Goal: Task Accomplishment & Management: Complete application form

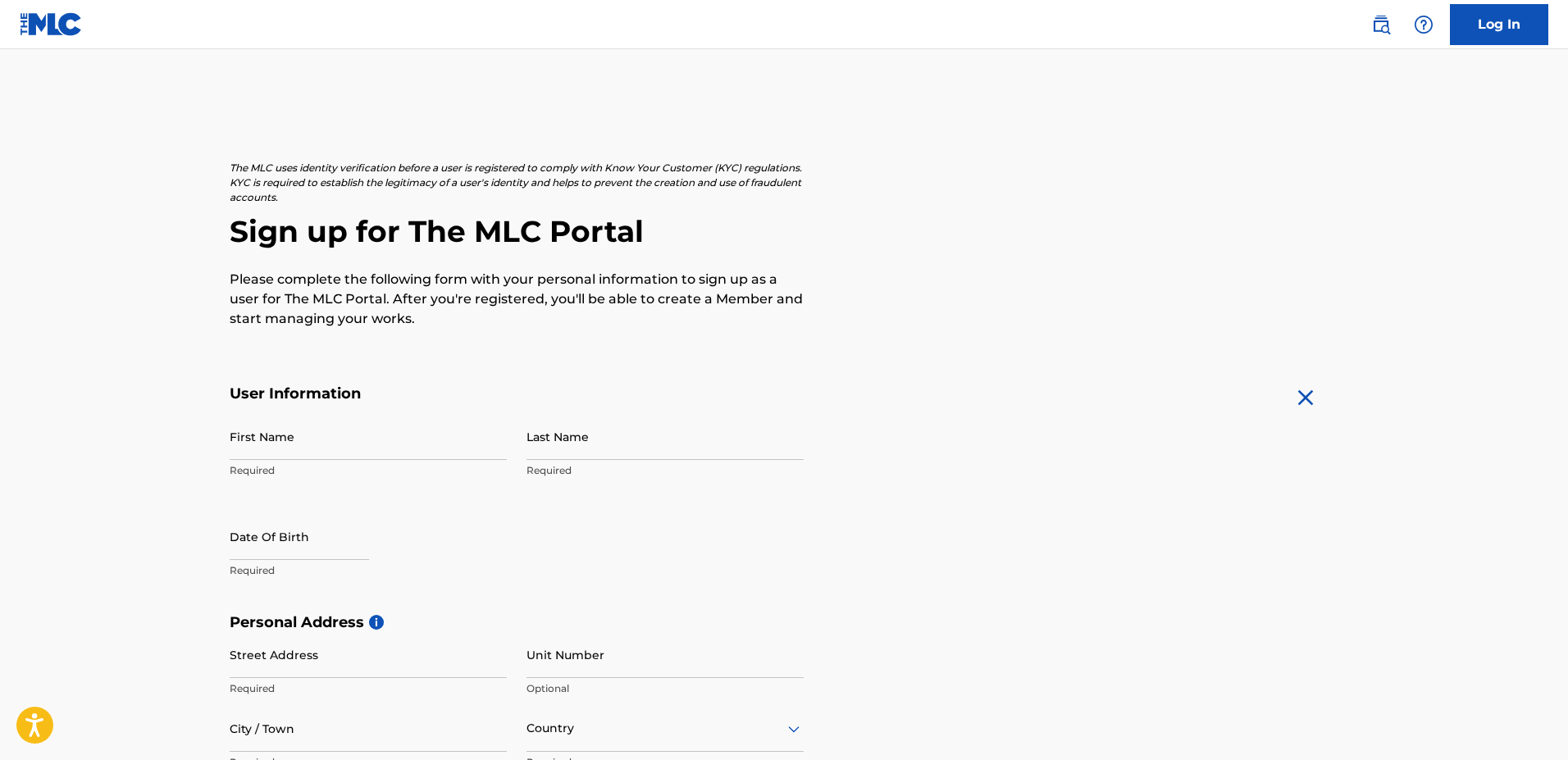
click at [309, 447] on input "First Name" at bounding box center [368, 436] width 277 height 47
type input "[PERSON_NAME]"
select select "7"
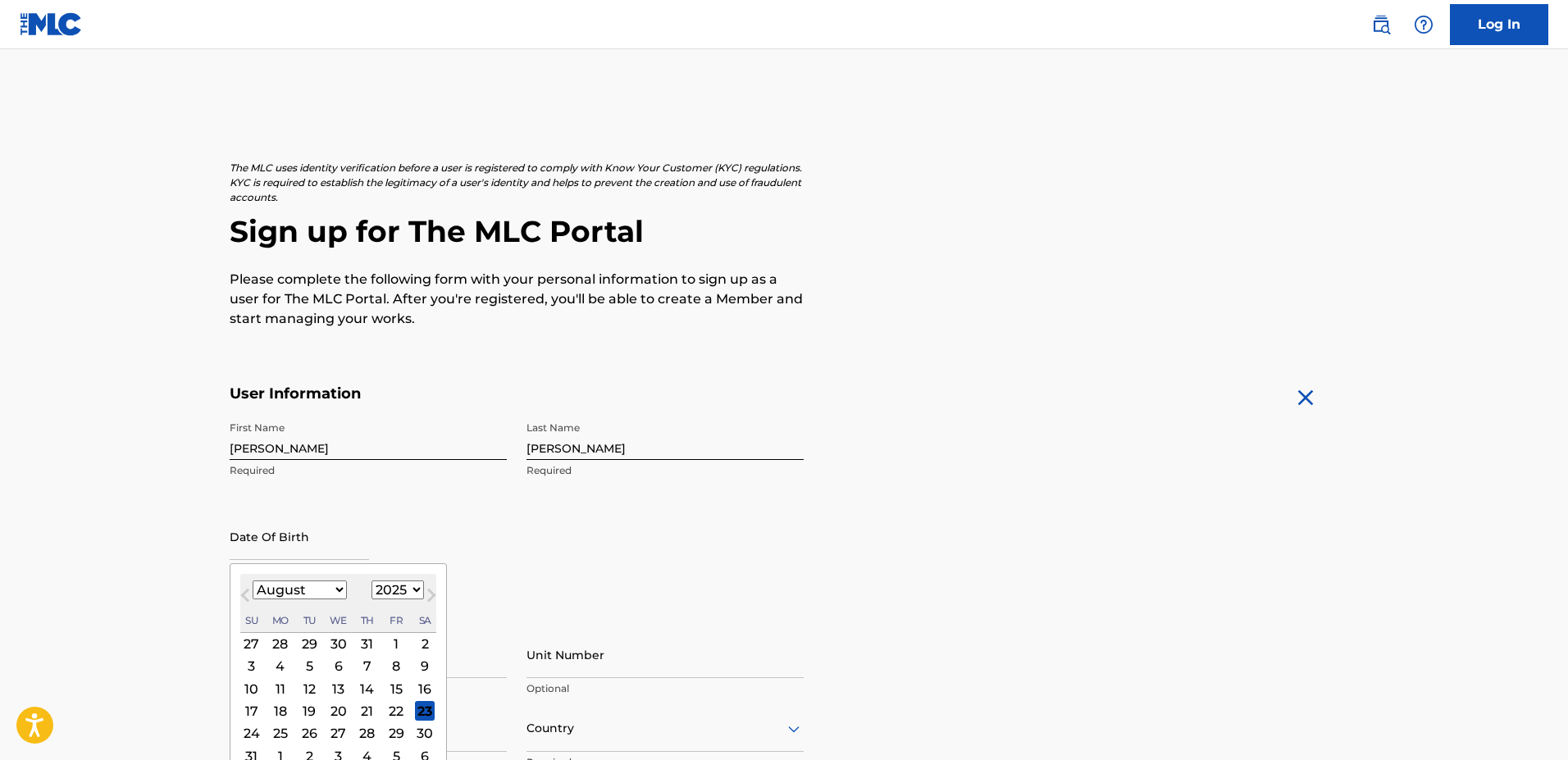
select select "1956"
click option "1956" at bounding box center [0, 0] width 0 height 0
click at [253, 580] on select "January February March April May June July August September October November De…" at bounding box center [300, 589] width 95 height 19
select select "2"
click option "March" at bounding box center [0, 0] width 0 height 0
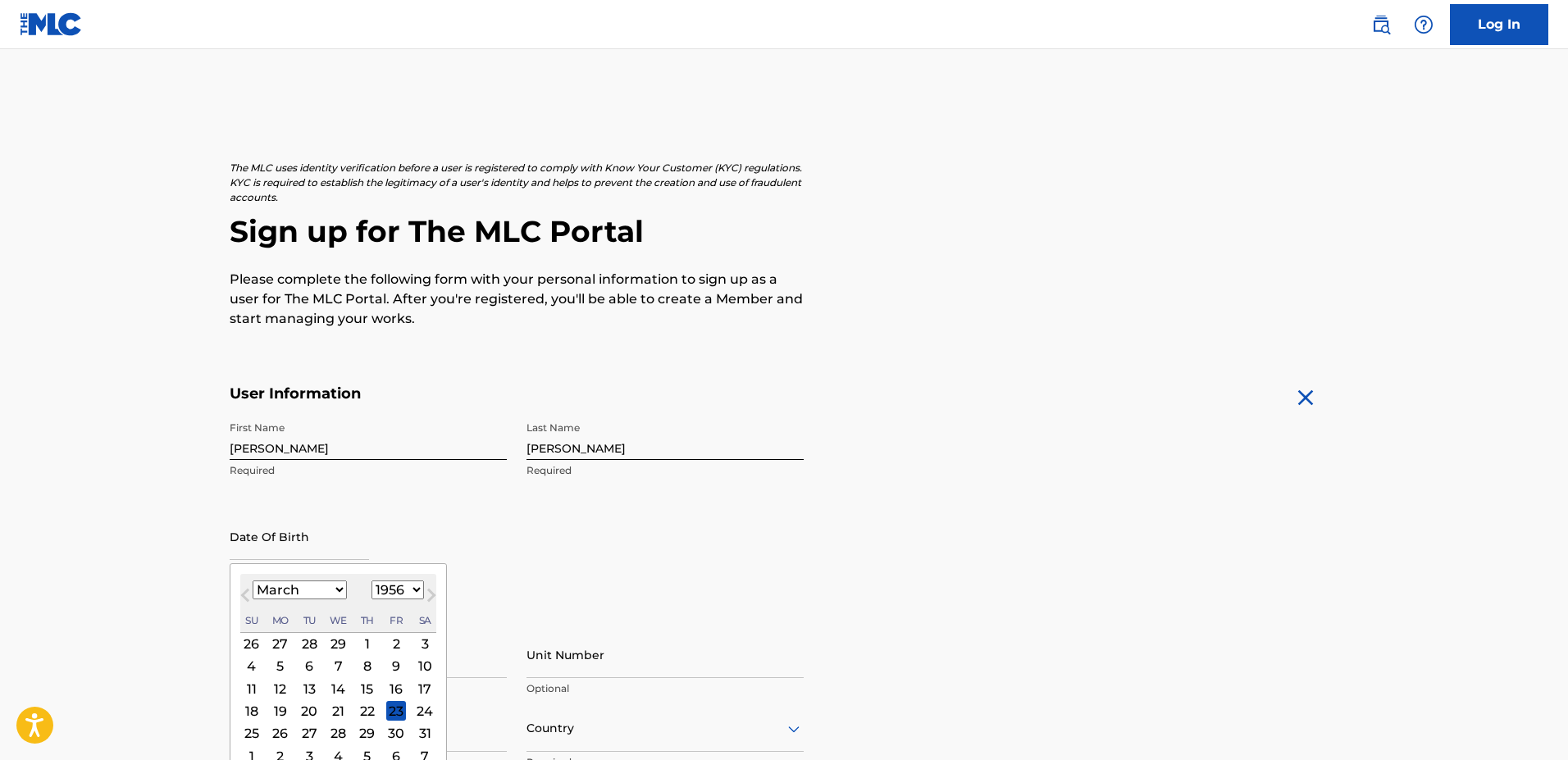
click at [338, 715] on div "21" at bounding box center [339, 710] width 20 height 20
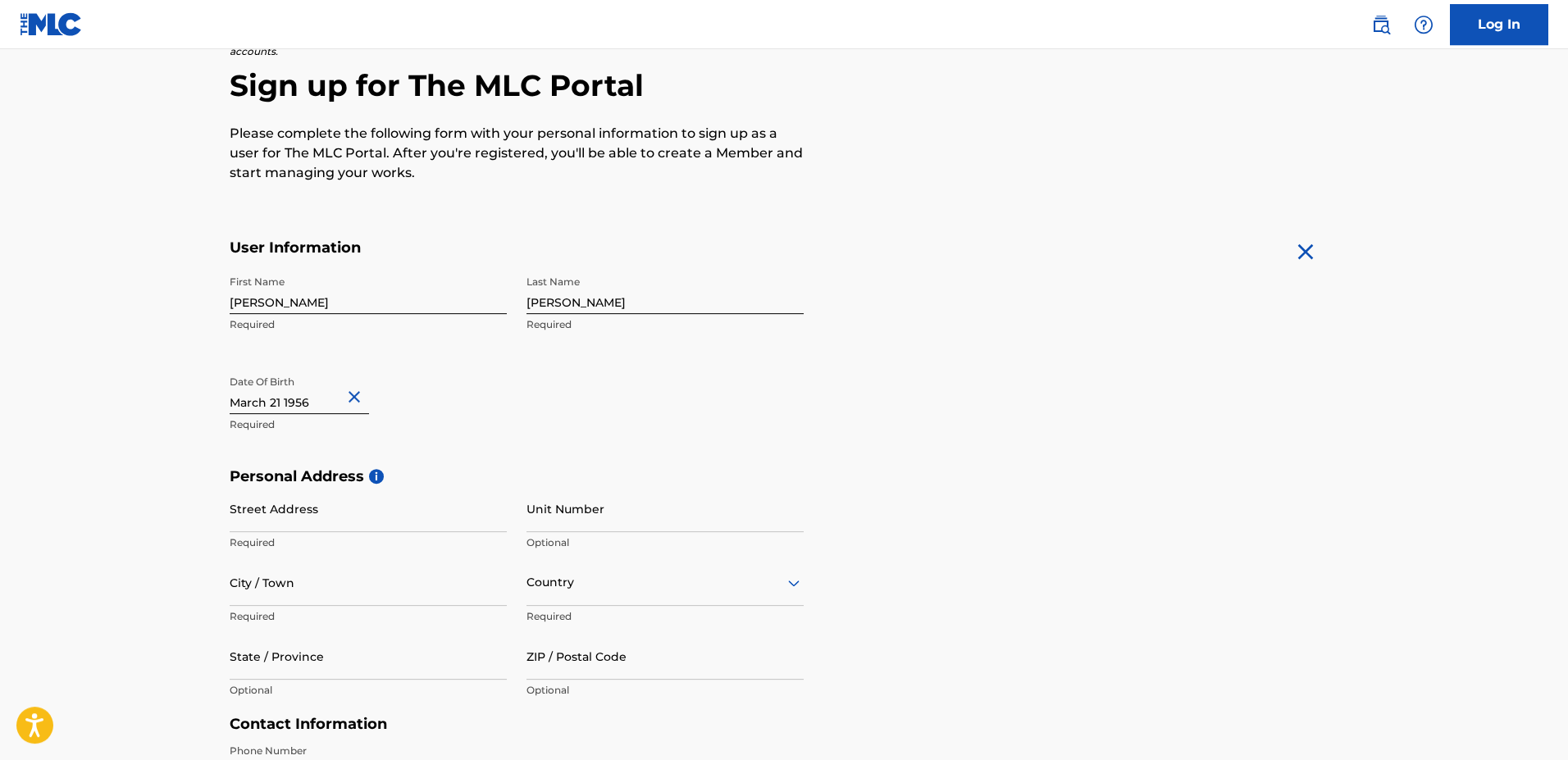
scroll to position [167, 0]
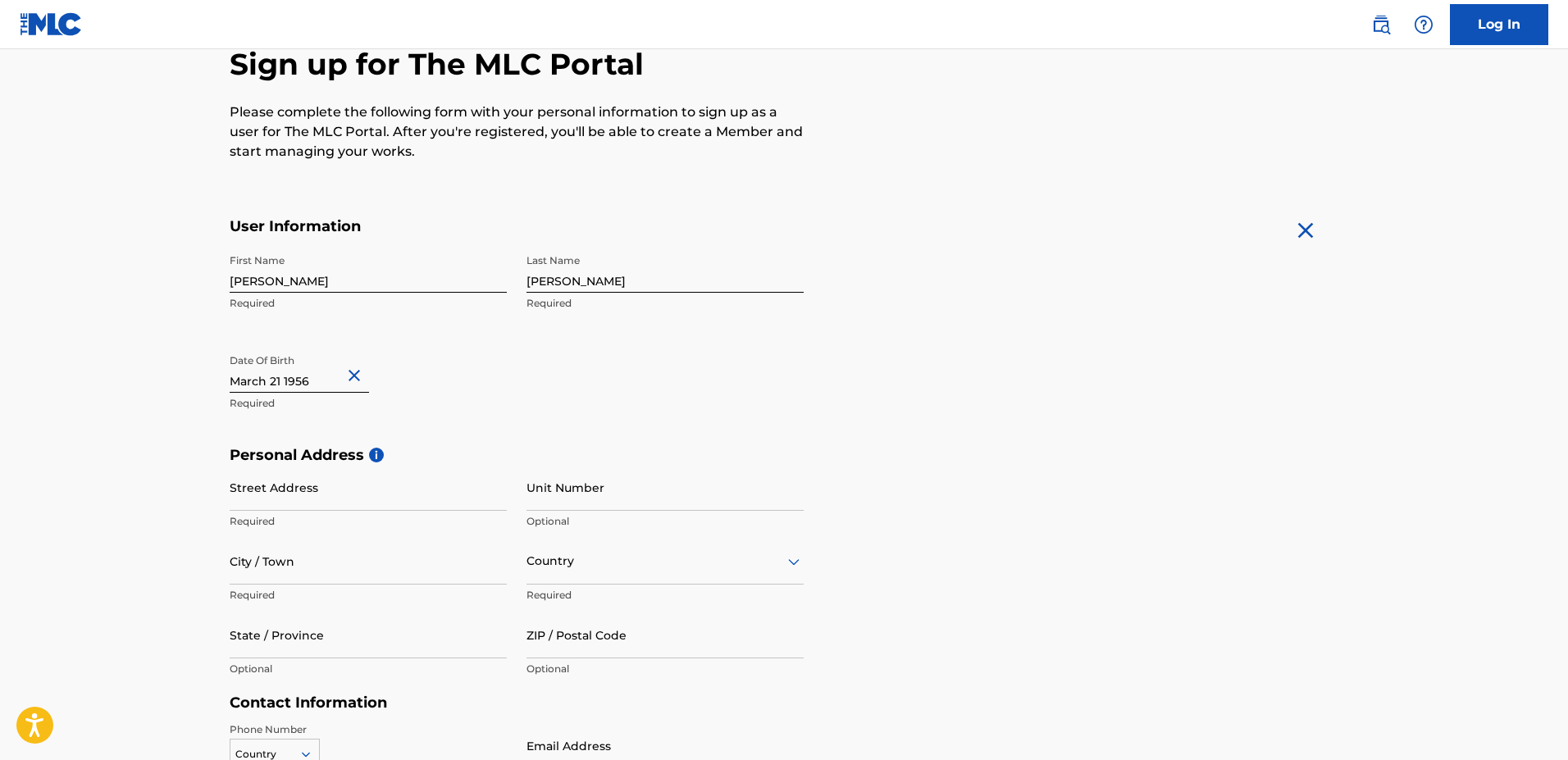
click at [254, 485] on input "Street Address" at bounding box center [368, 488] width 277 height 47
type input "16 Gavin Court"
type input "Summerside"
type input "CA"
type input "PE"
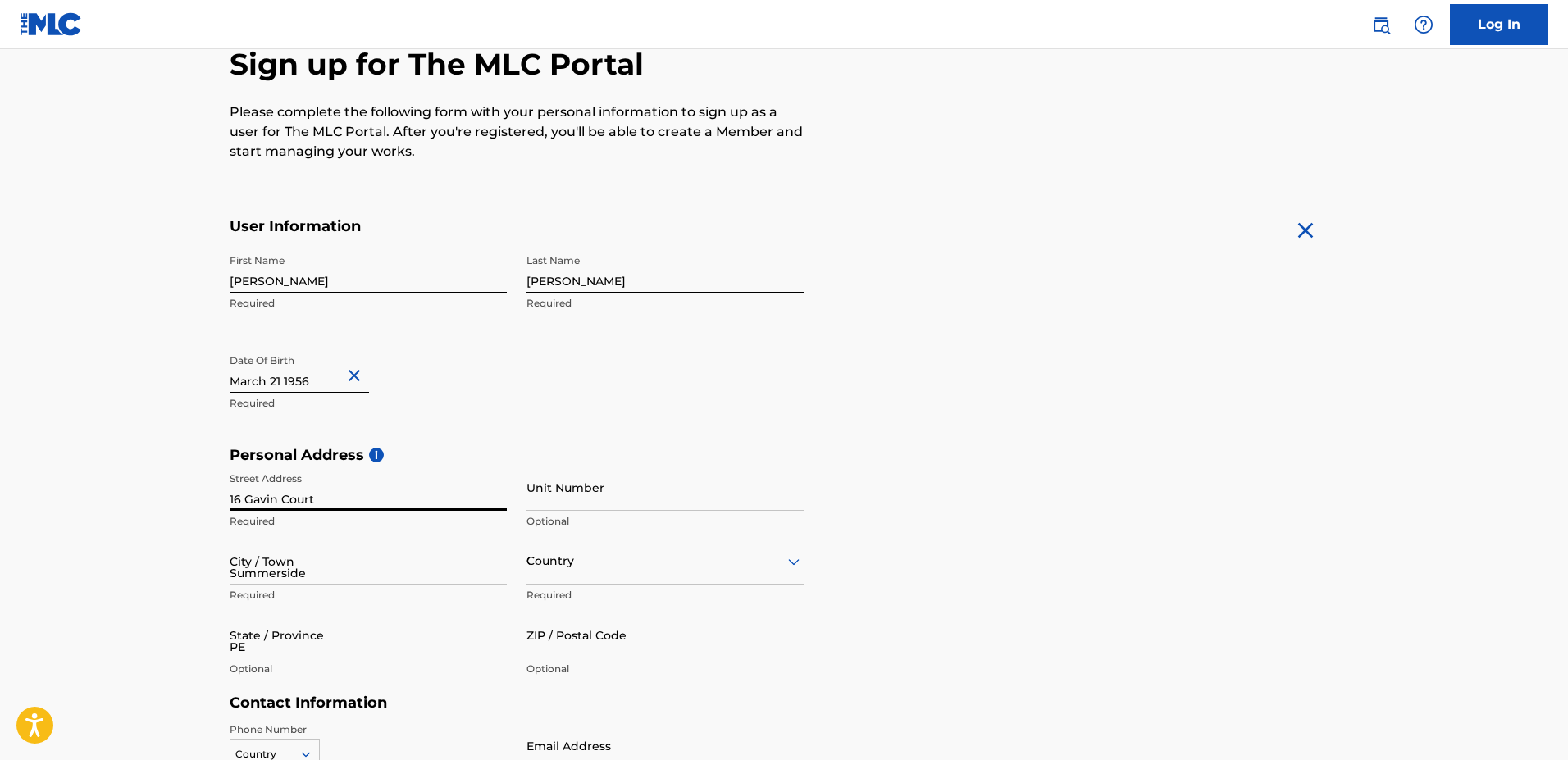
type input "C1N 6H5"
type input "[EMAIL_ADDRESS][DOMAIN_NAME]"
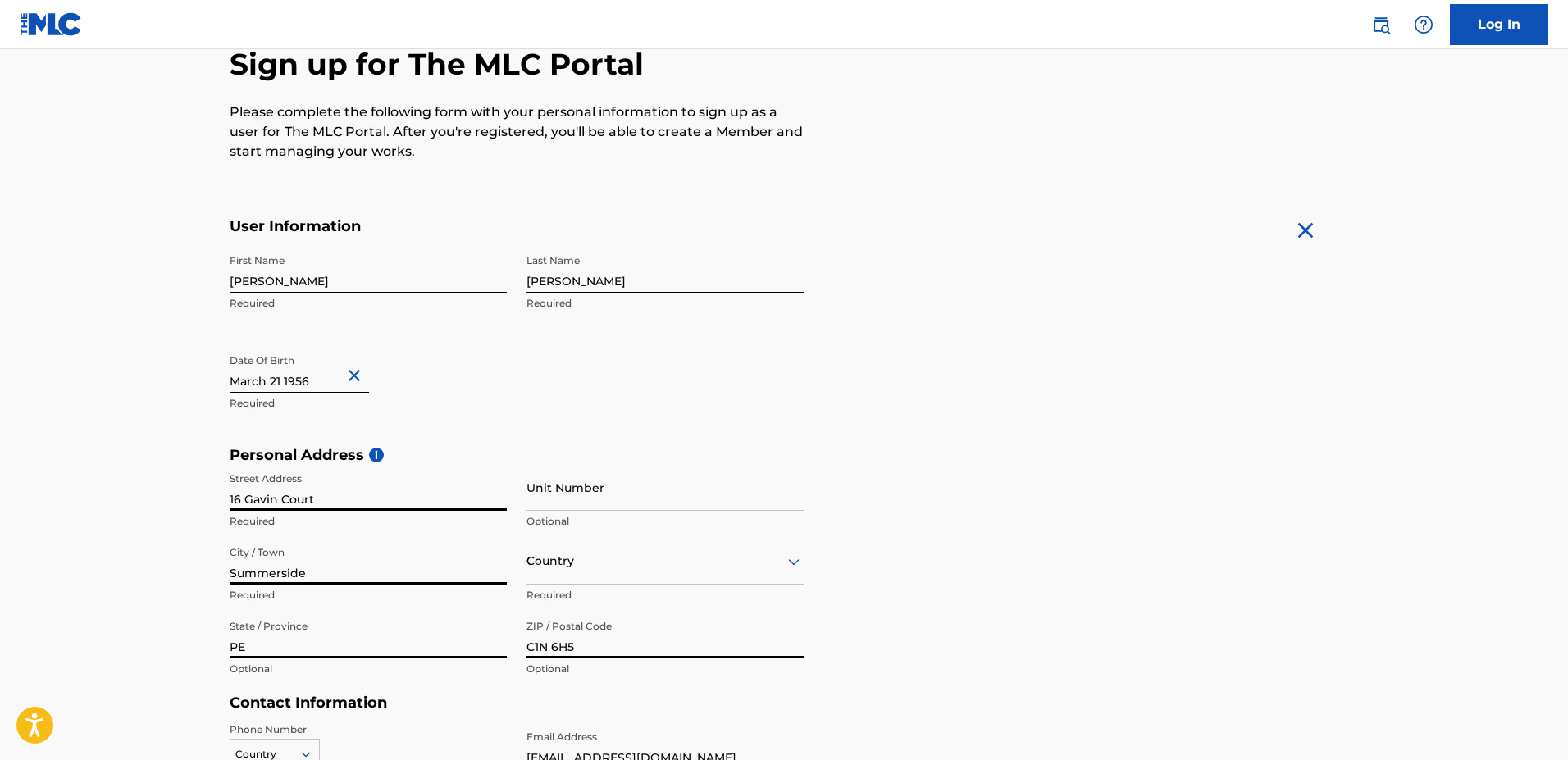
scroll to position [239, 0]
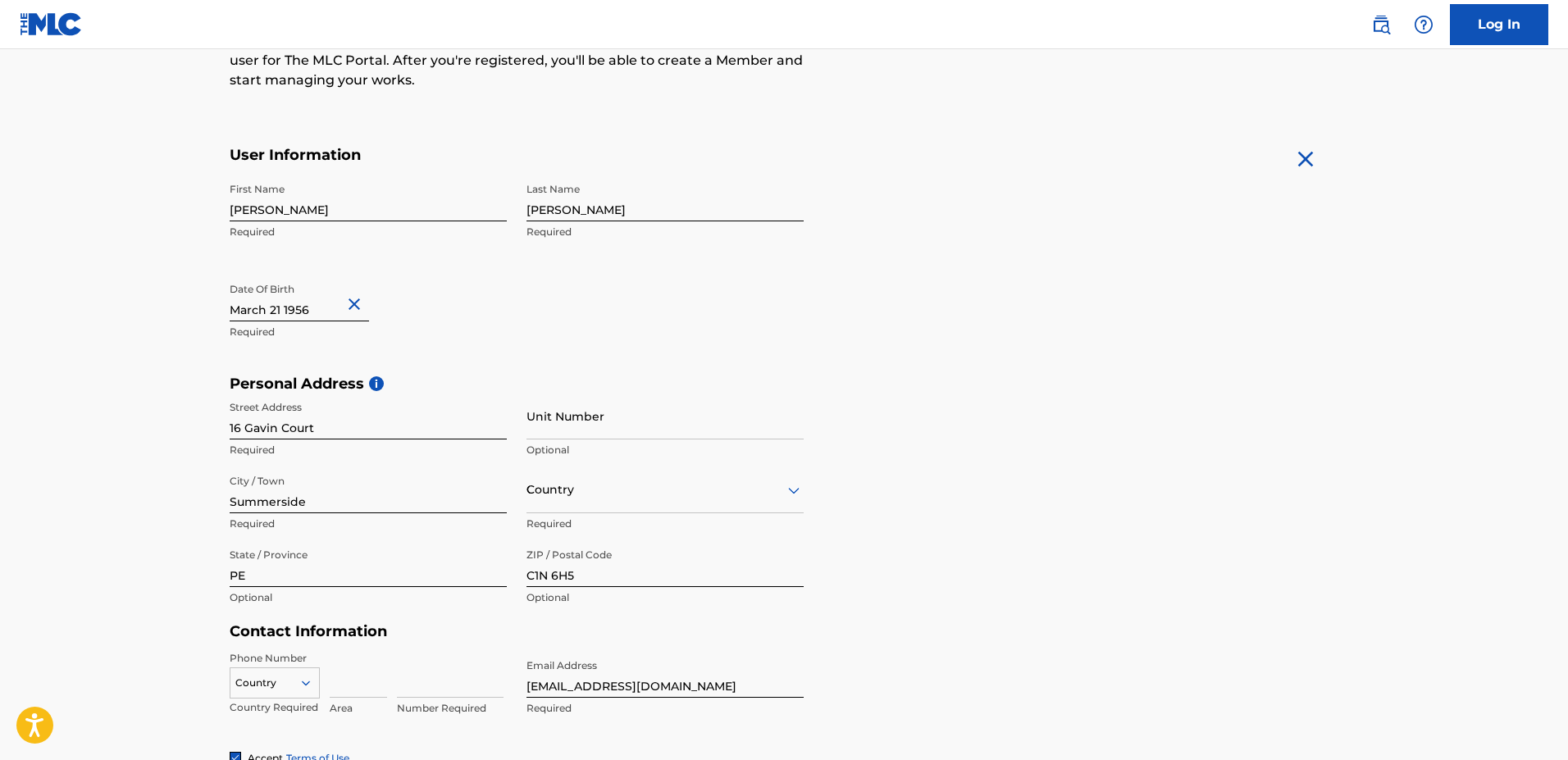
type input "CA"
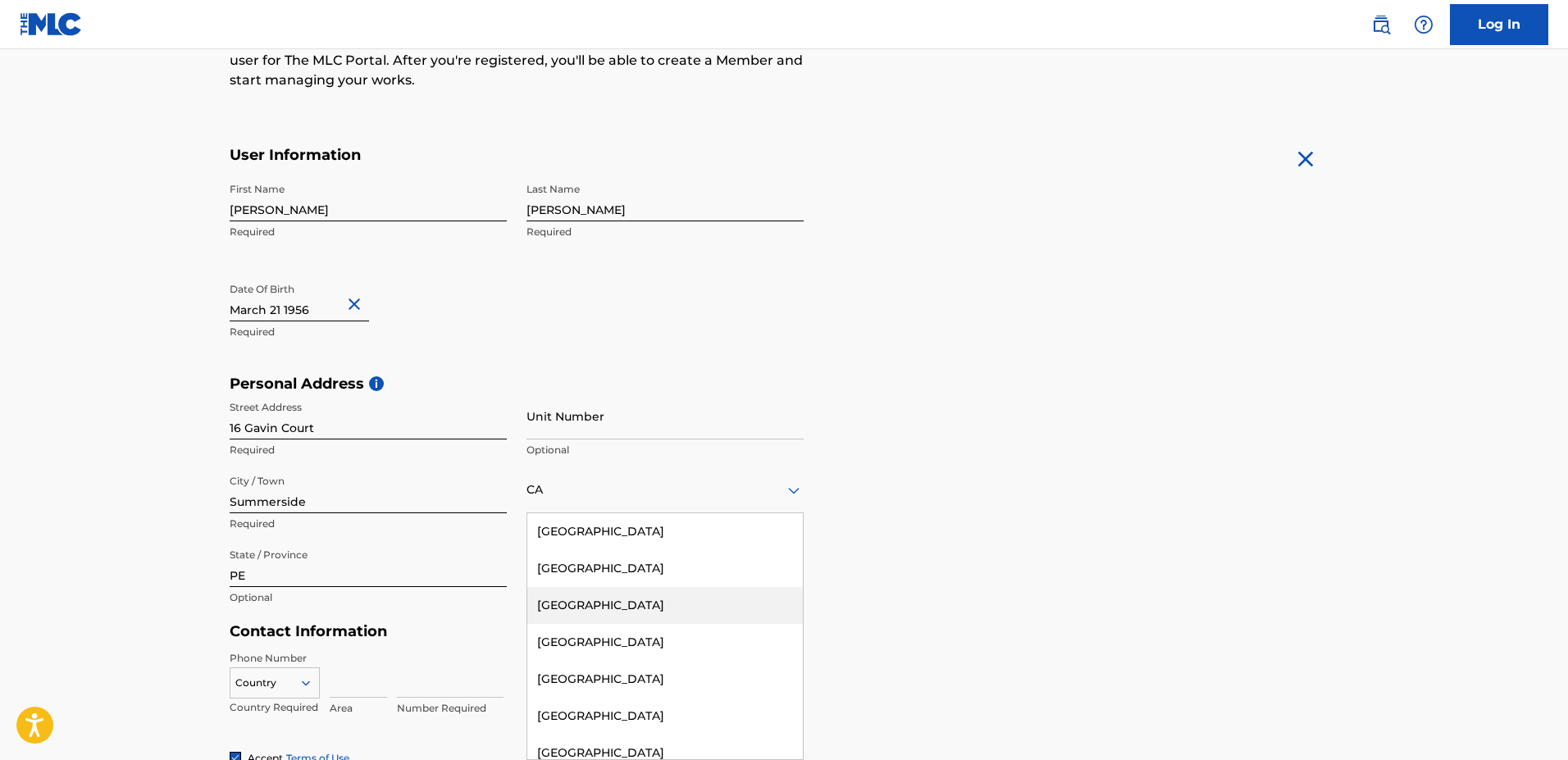
click at [564, 607] on div "[GEOGRAPHIC_DATA]" at bounding box center [664, 606] width 275 height 37
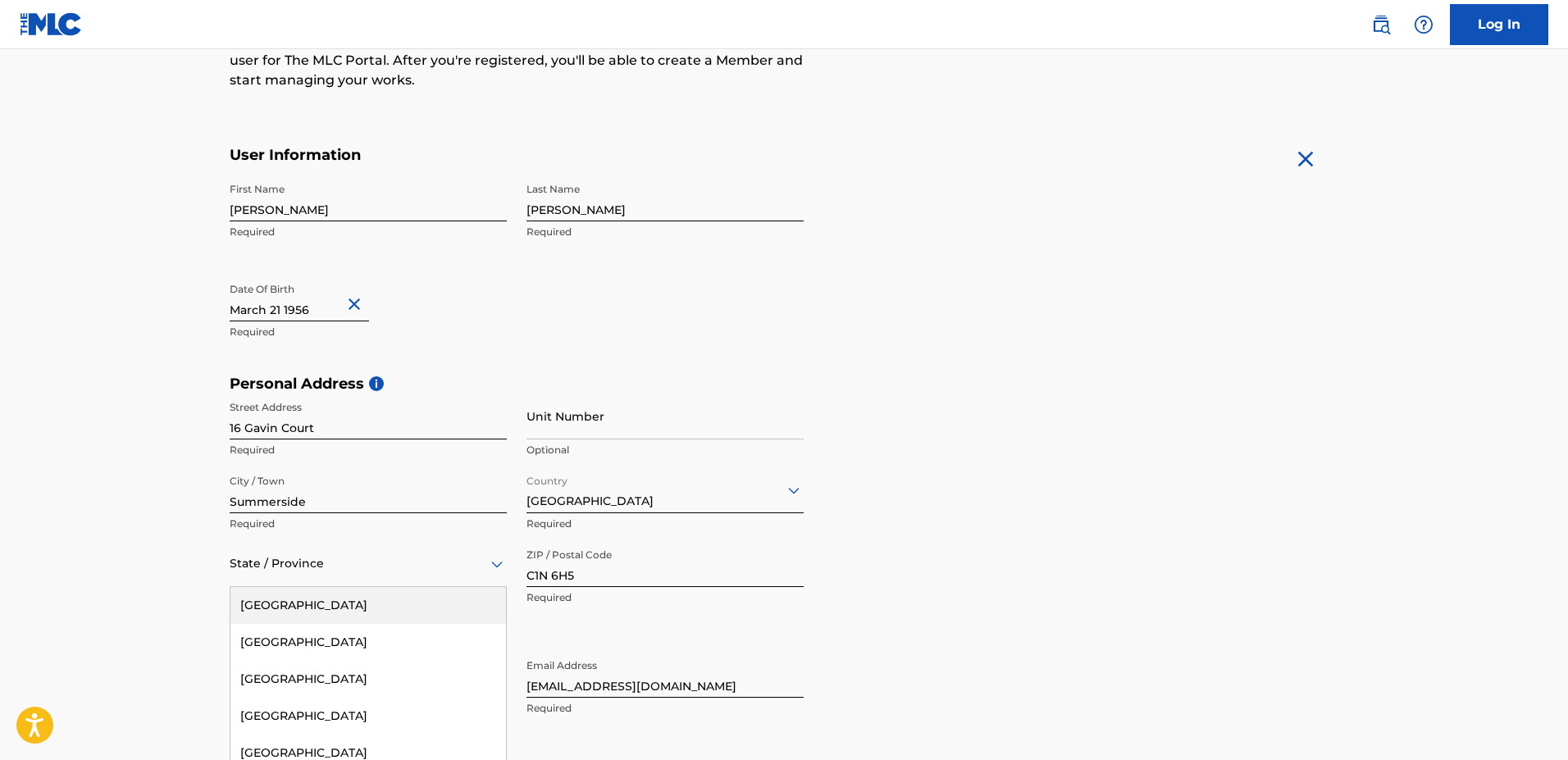
click at [274, 565] on div "13 results available. Use Up and Down to choose options, press Enter to select …" at bounding box center [368, 564] width 277 height 47
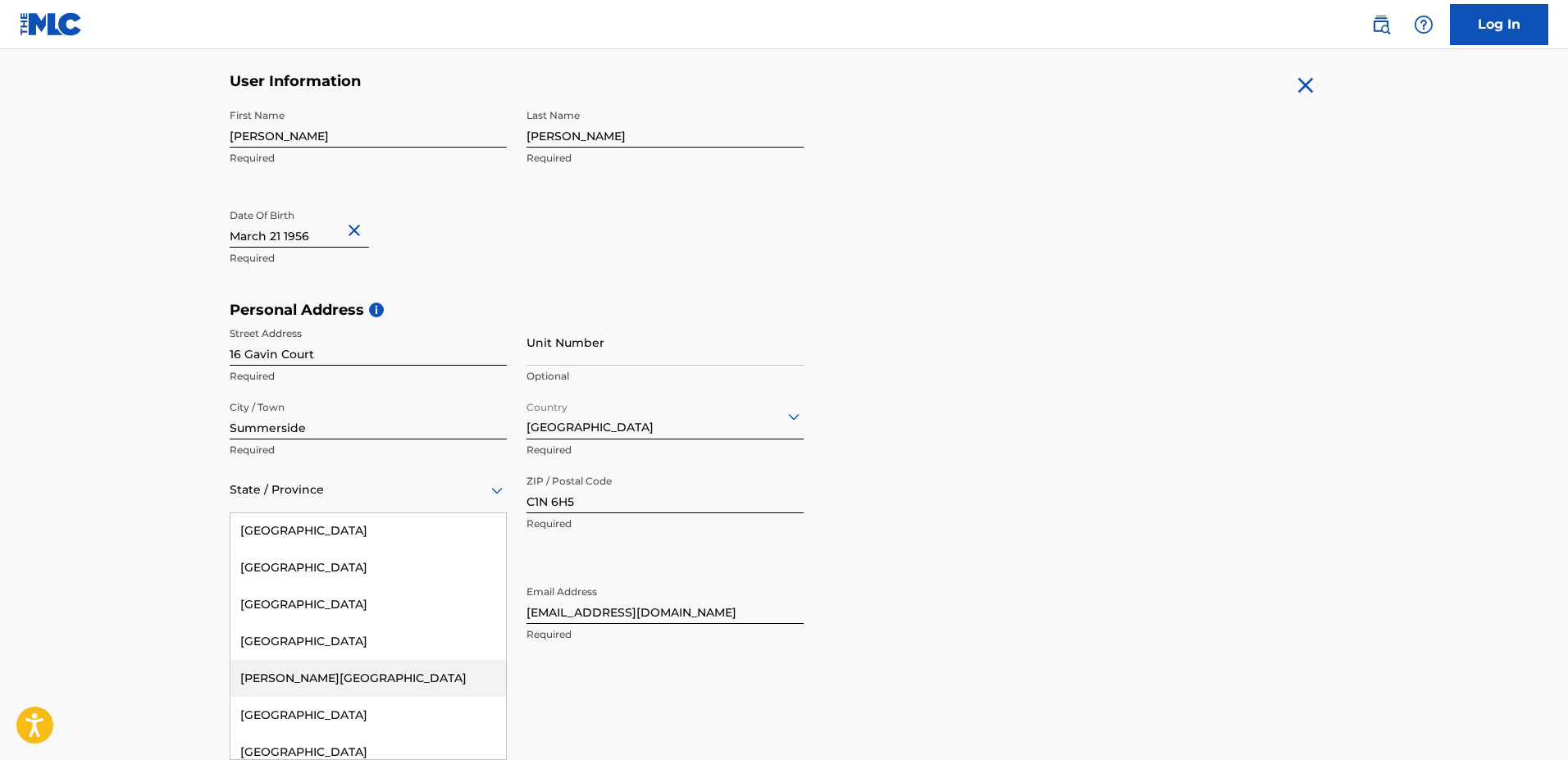
scroll to position [187, 0]
click at [274, 675] on div "[PERSON_NAME][GEOGRAPHIC_DATA]" at bounding box center [368, 677] width 275 height 37
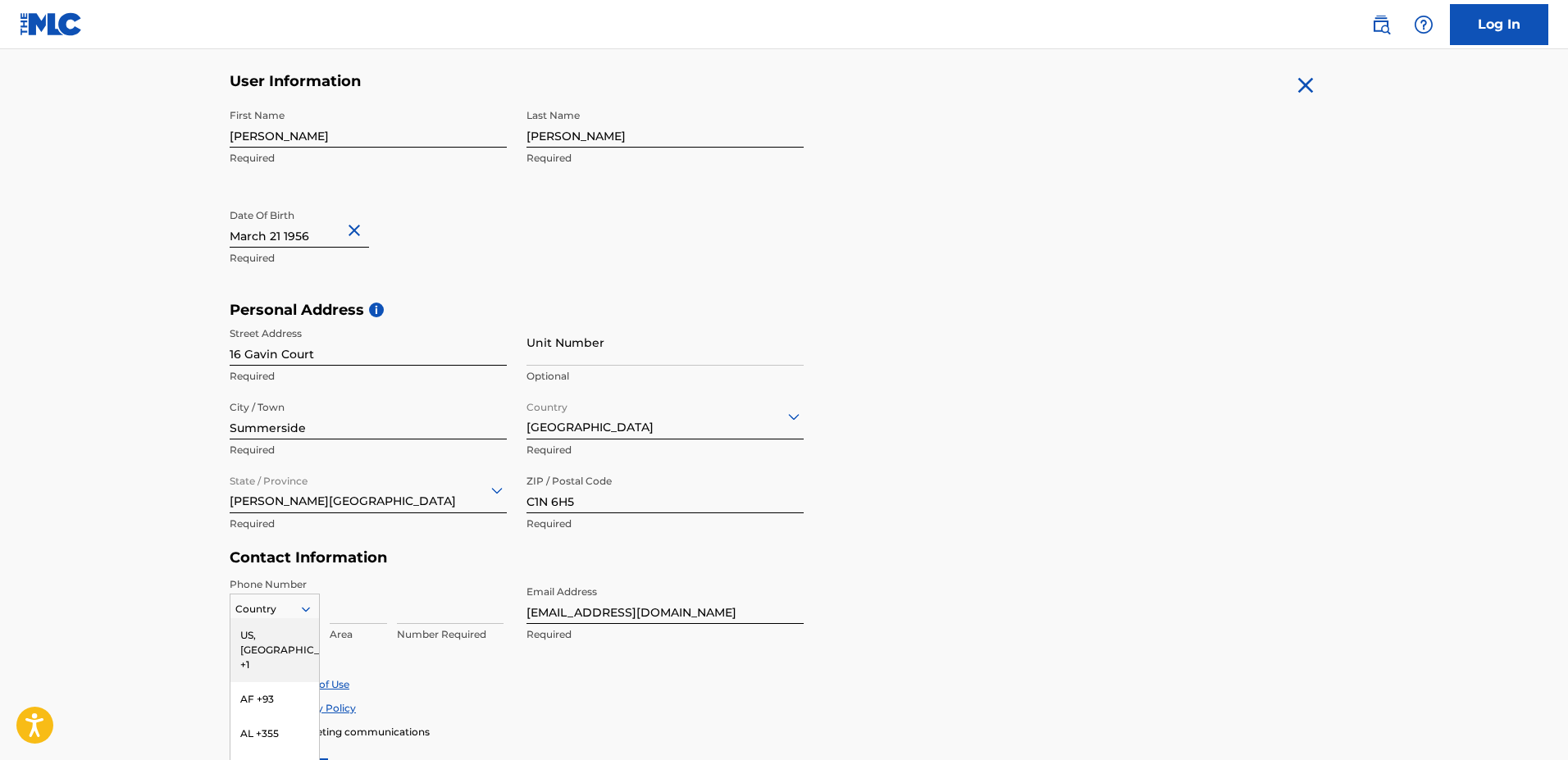
click at [303, 608] on div "216 results available. Use Up and Down to choose options, press Enter to select…" at bounding box center [274, 605] width 90 height 24
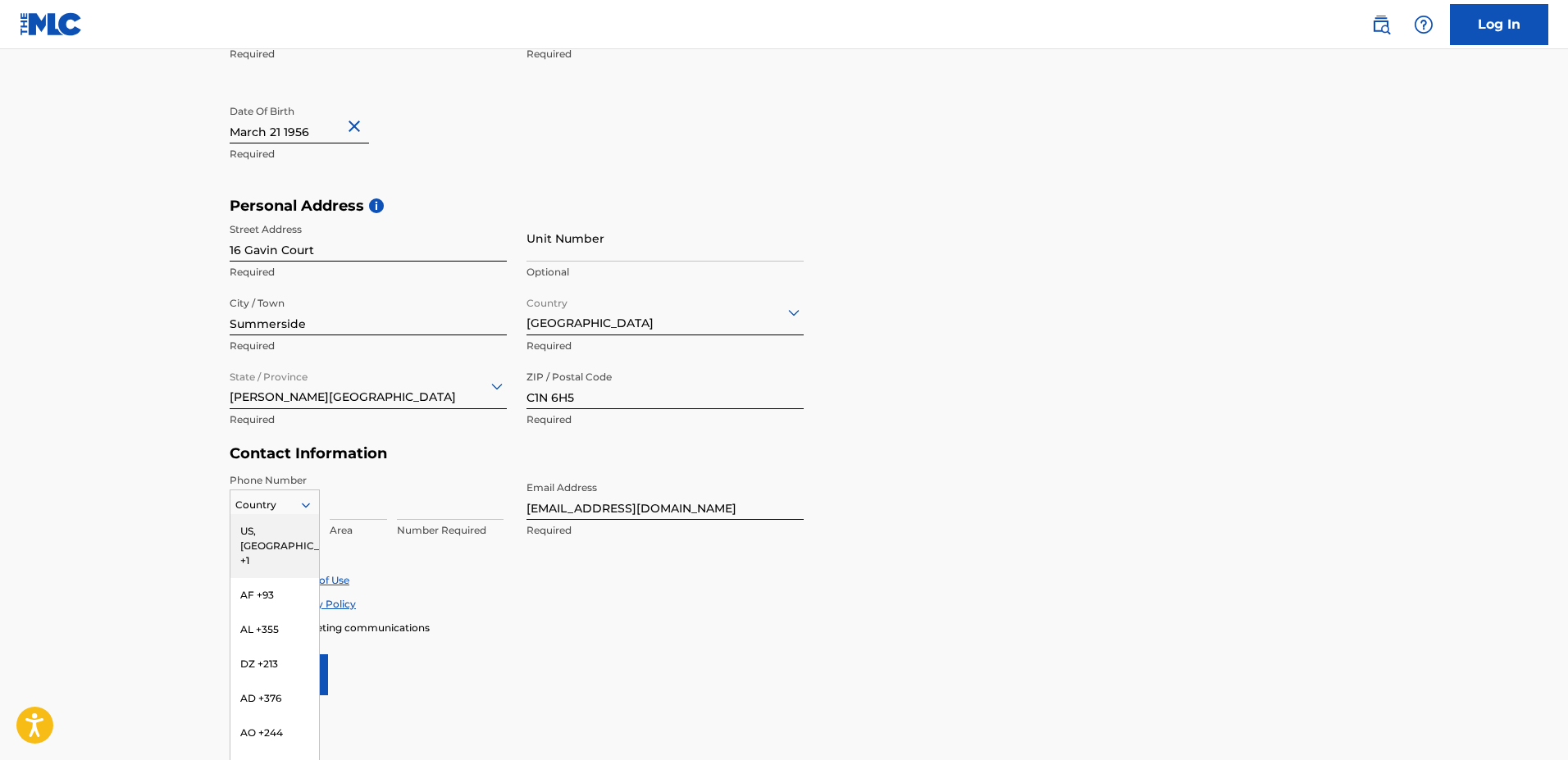
click at [268, 526] on div "US, [GEOGRAPHIC_DATA] +1" at bounding box center [274, 546] width 89 height 64
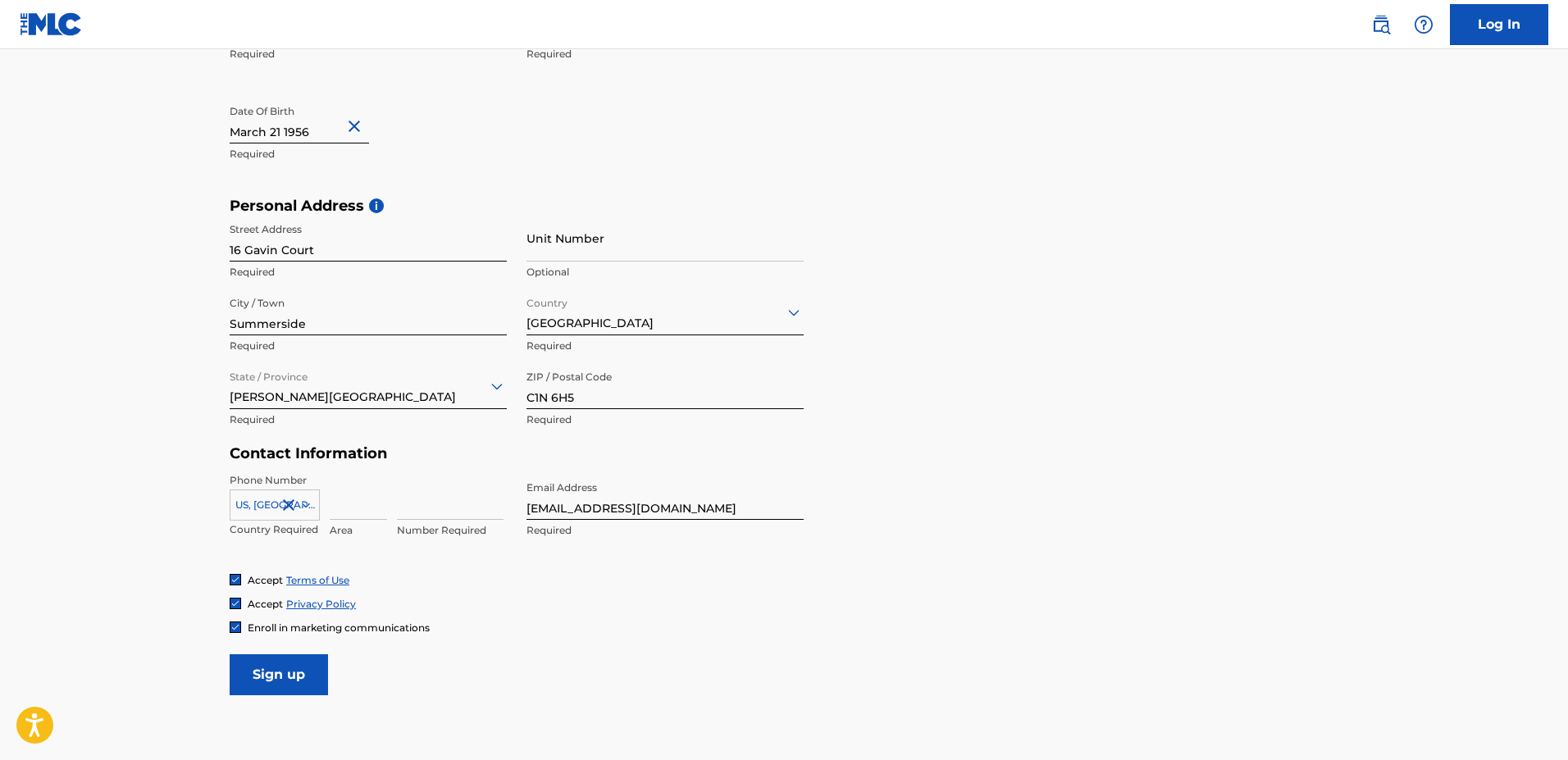
click at [342, 505] on input at bounding box center [358, 497] width 58 height 47
type input "902"
click at [403, 505] on input at bounding box center [450, 497] width 106 height 47
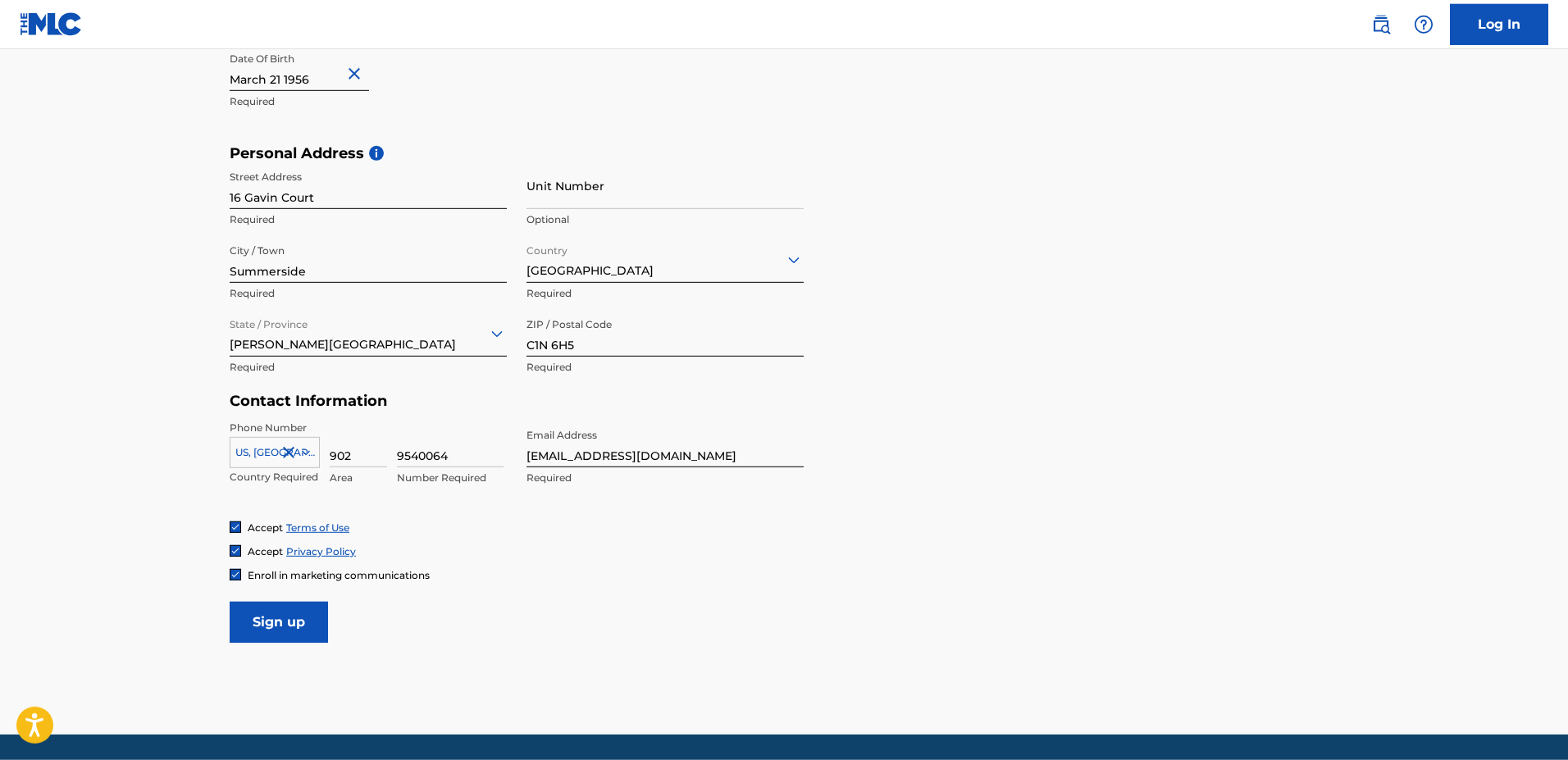
scroll to position [500, 0]
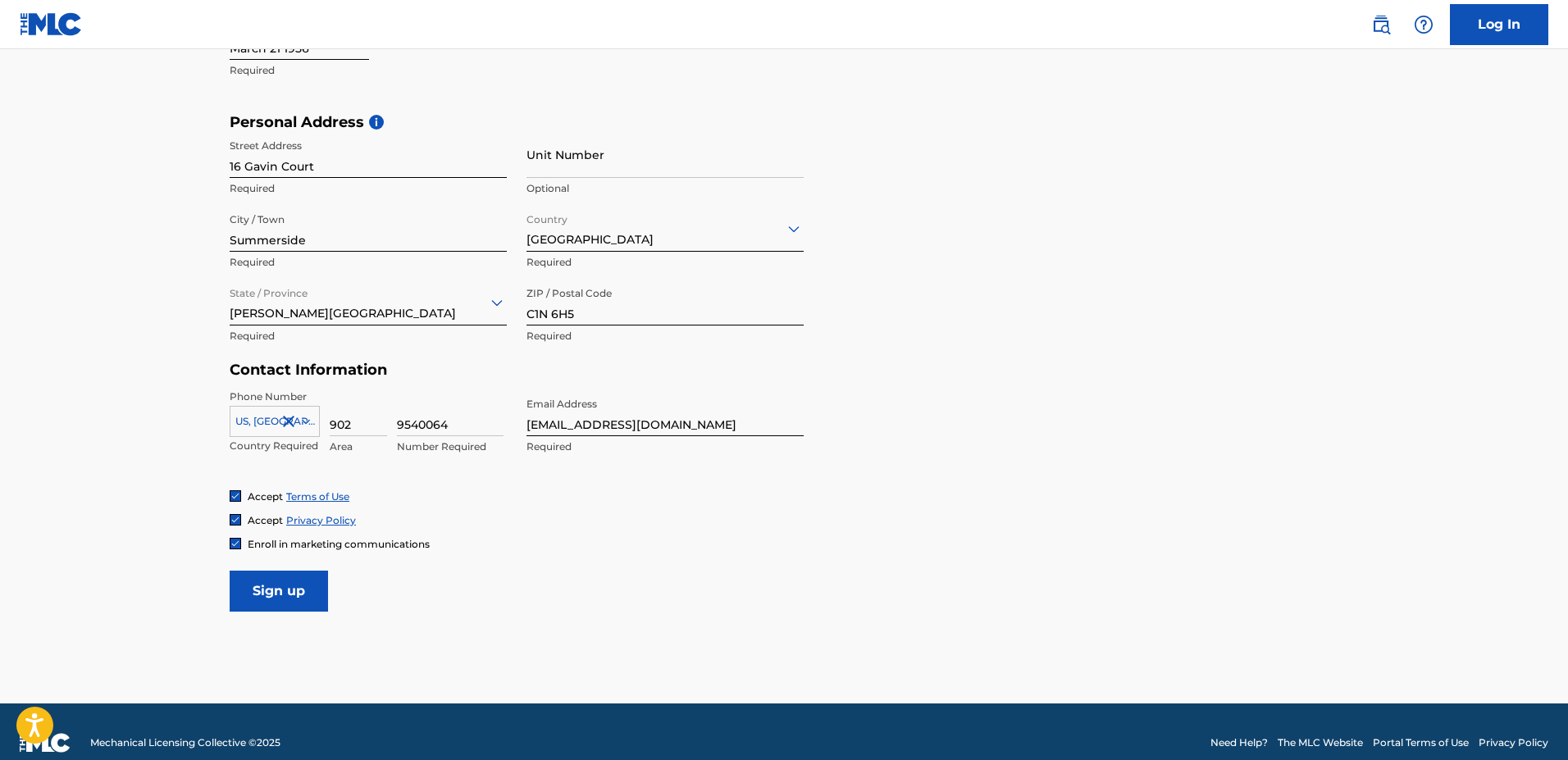
type input "9540064"
click at [273, 598] on input "Sign up" at bounding box center [278, 591] width 99 height 41
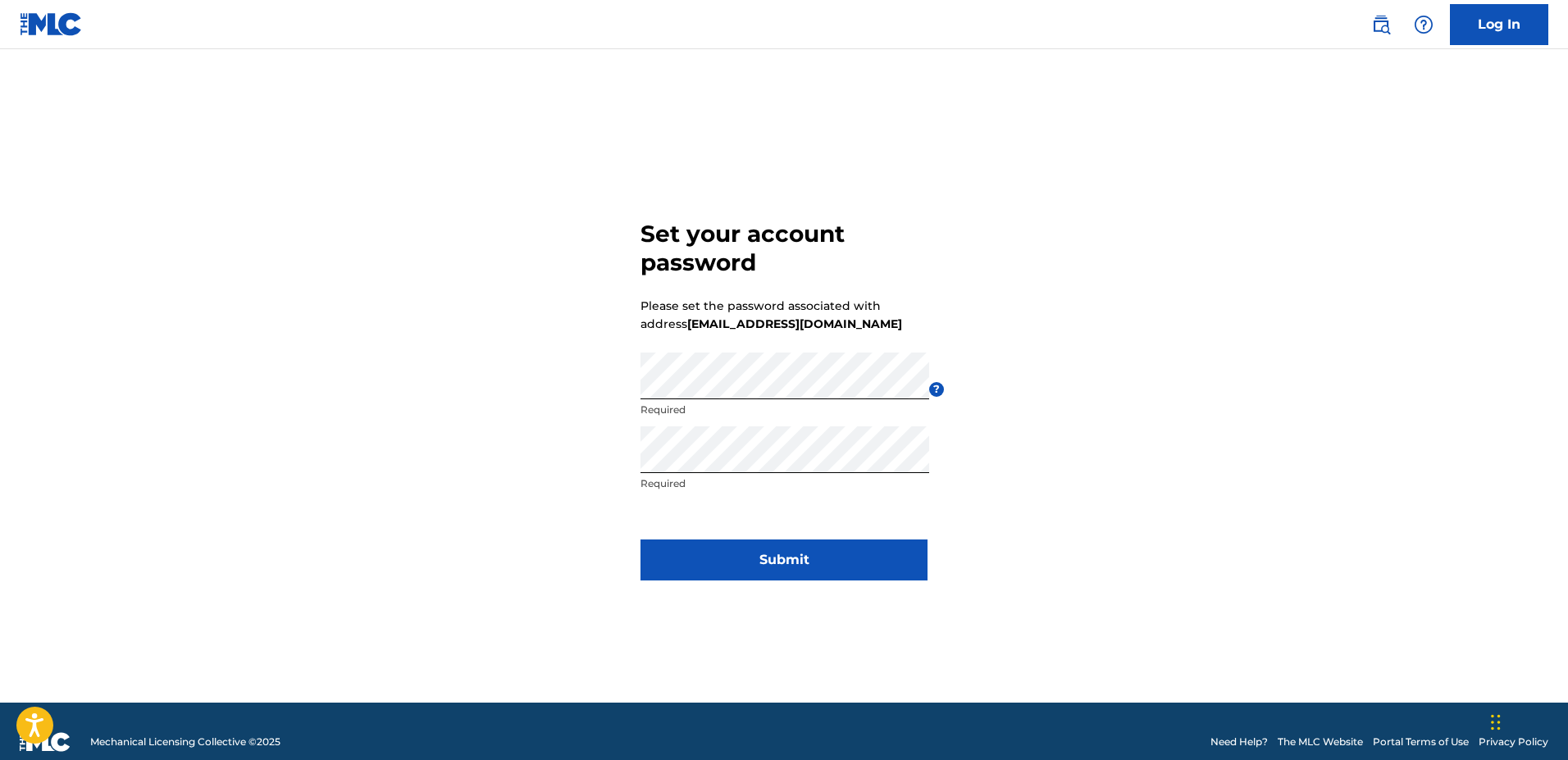
click at [760, 562] on button "Submit" at bounding box center [784, 560] width 287 height 41
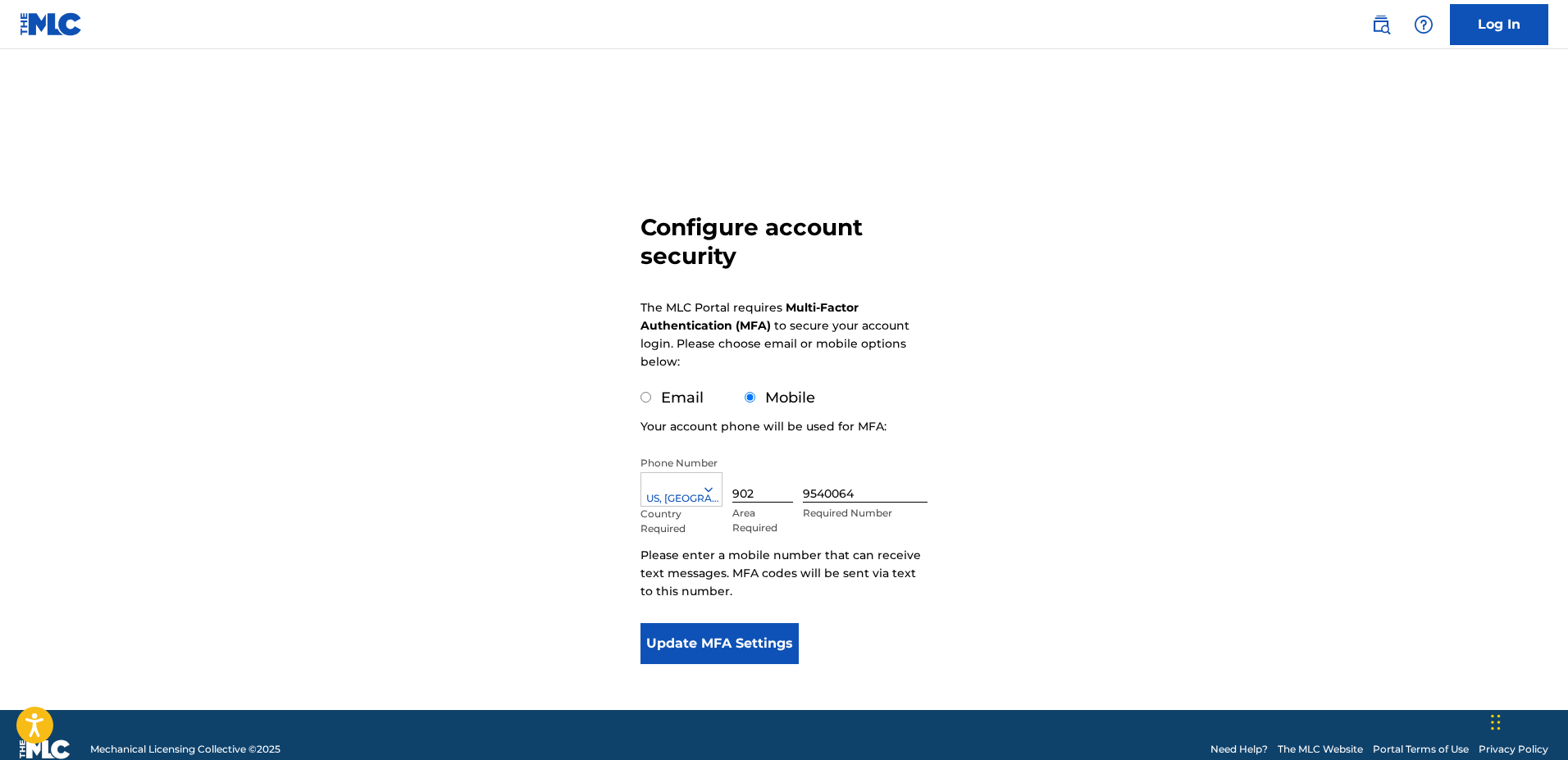
click at [716, 647] on button "Update MFA Settings" at bounding box center [719, 644] width 158 height 41
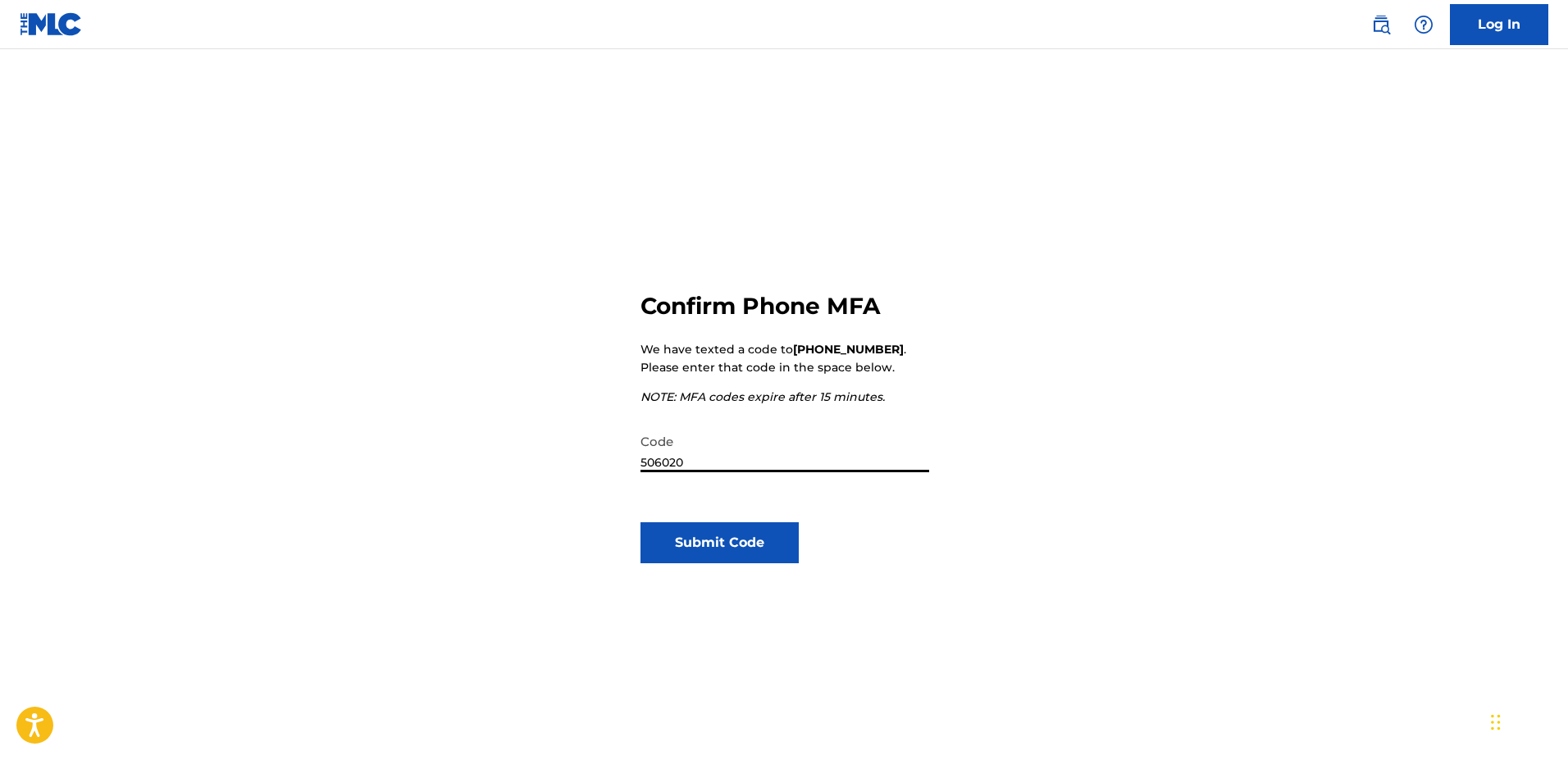
type input "506020"
click at [716, 545] on button "Submit Code" at bounding box center [719, 542] width 158 height 41
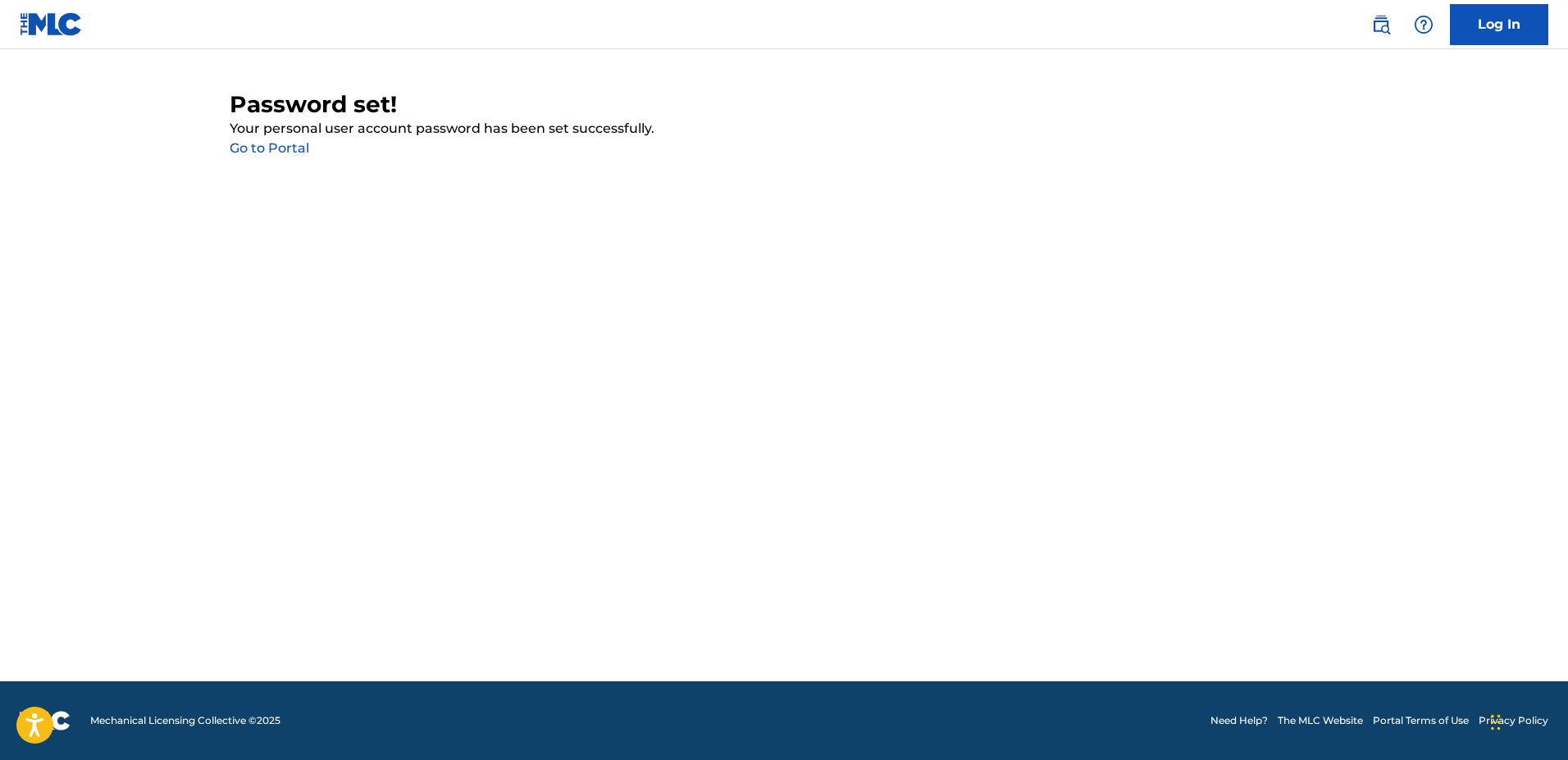
click at [268, 151] on link "Go to Portal" at bounding box center [269, 148] width 80 height 16
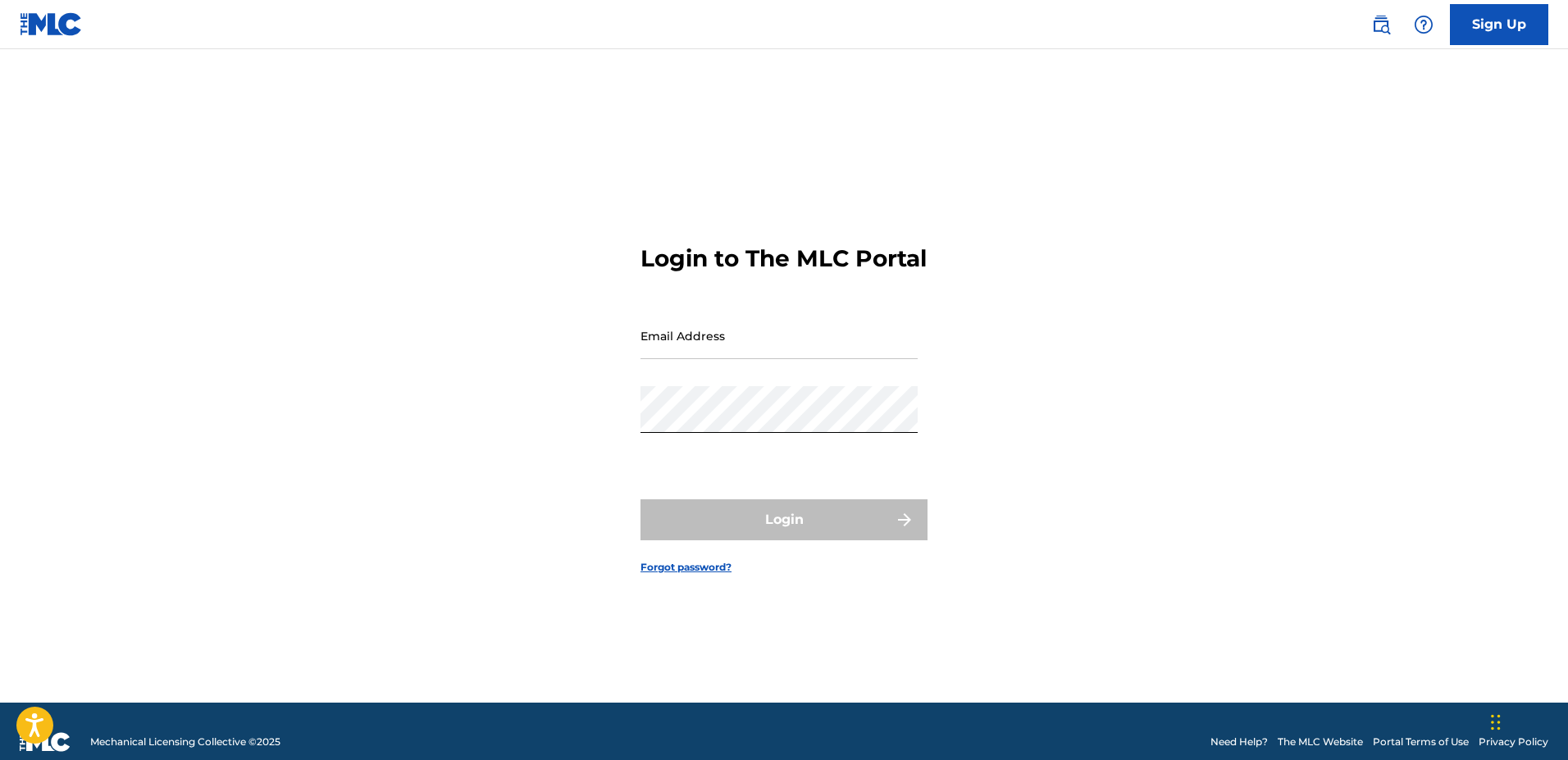
click at [784, 540] on div "Login" at bounding box center [784, 520] width 287 height 41
click at [781, 534] on div "Login" at bounding box center [784, 520] width 287 height 41
click at [651, 352] on input "Email Address" at bounding box center [779, 336] width 277 height 47
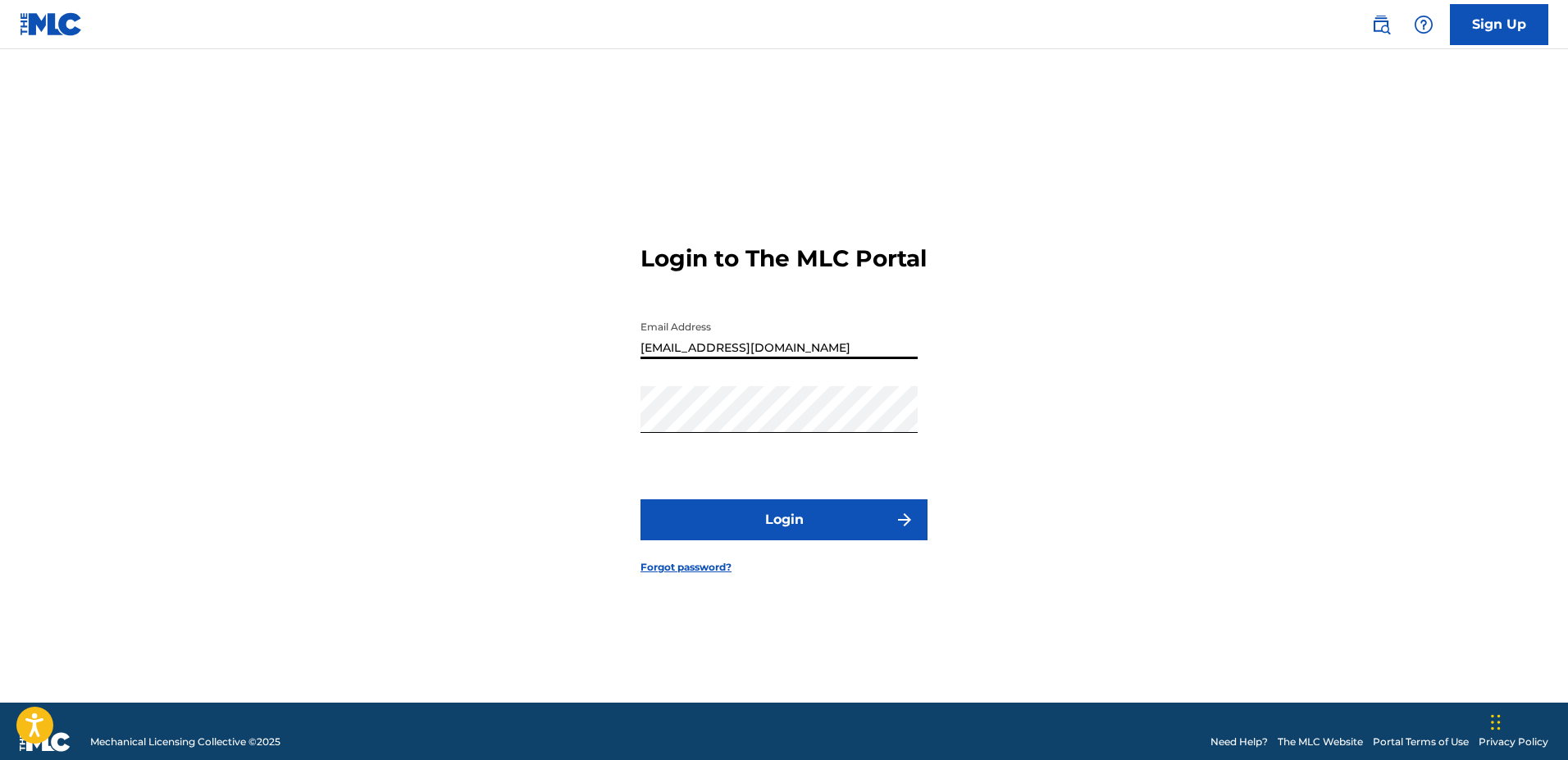
type input "[EMAIL_ADDRESS][DOMAIN_NAME]"
click at [782, 526] on button "Login" at bounding box center [784, 520] width 287 height 41
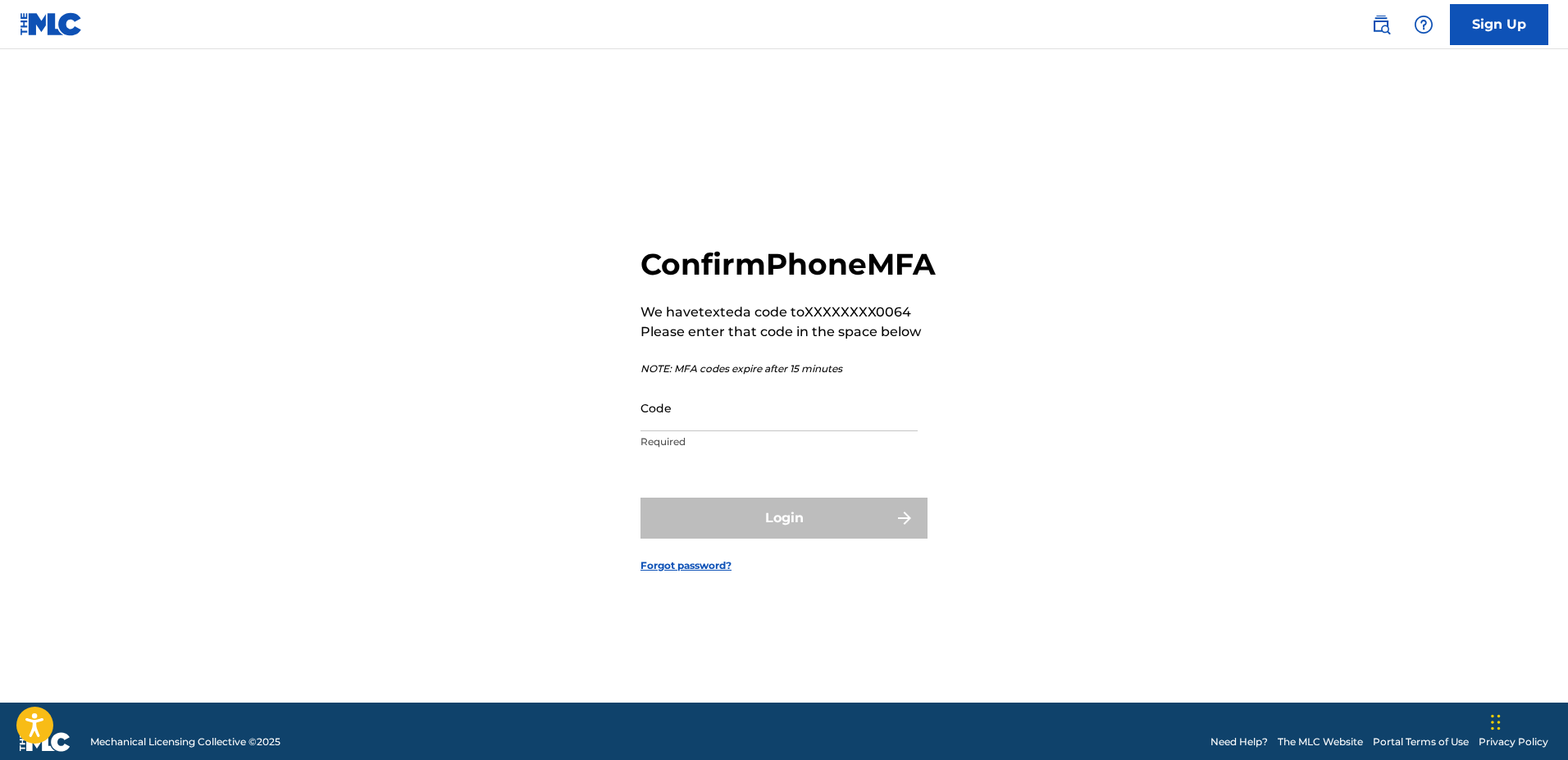
click at [655, 425] on input "Code" at bounding box center [779, 408] width 277 height 47
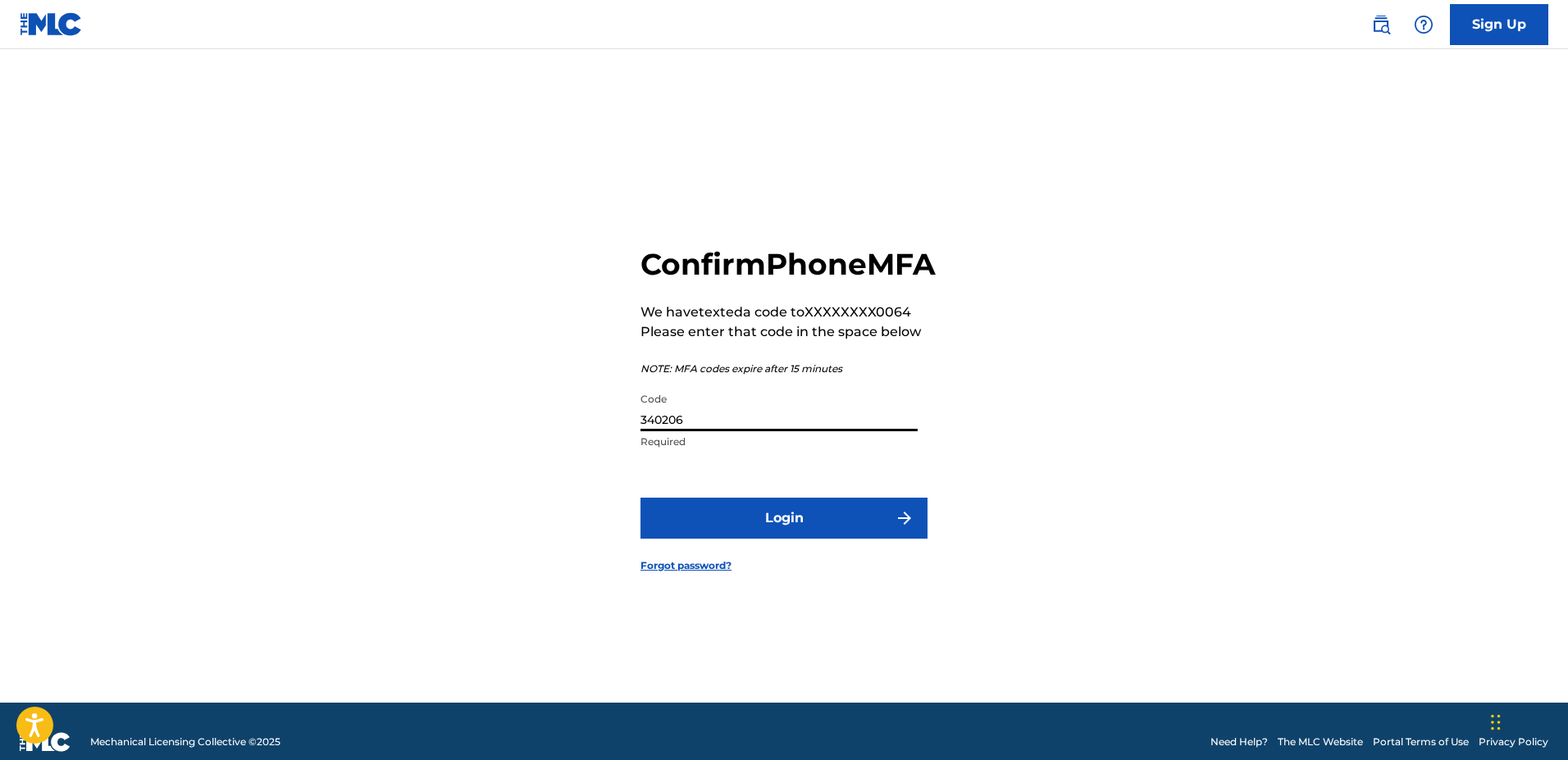
type input "340206"
click at [773, 537] on button "Login" at bounding box center [784, 518] width 287 height 41
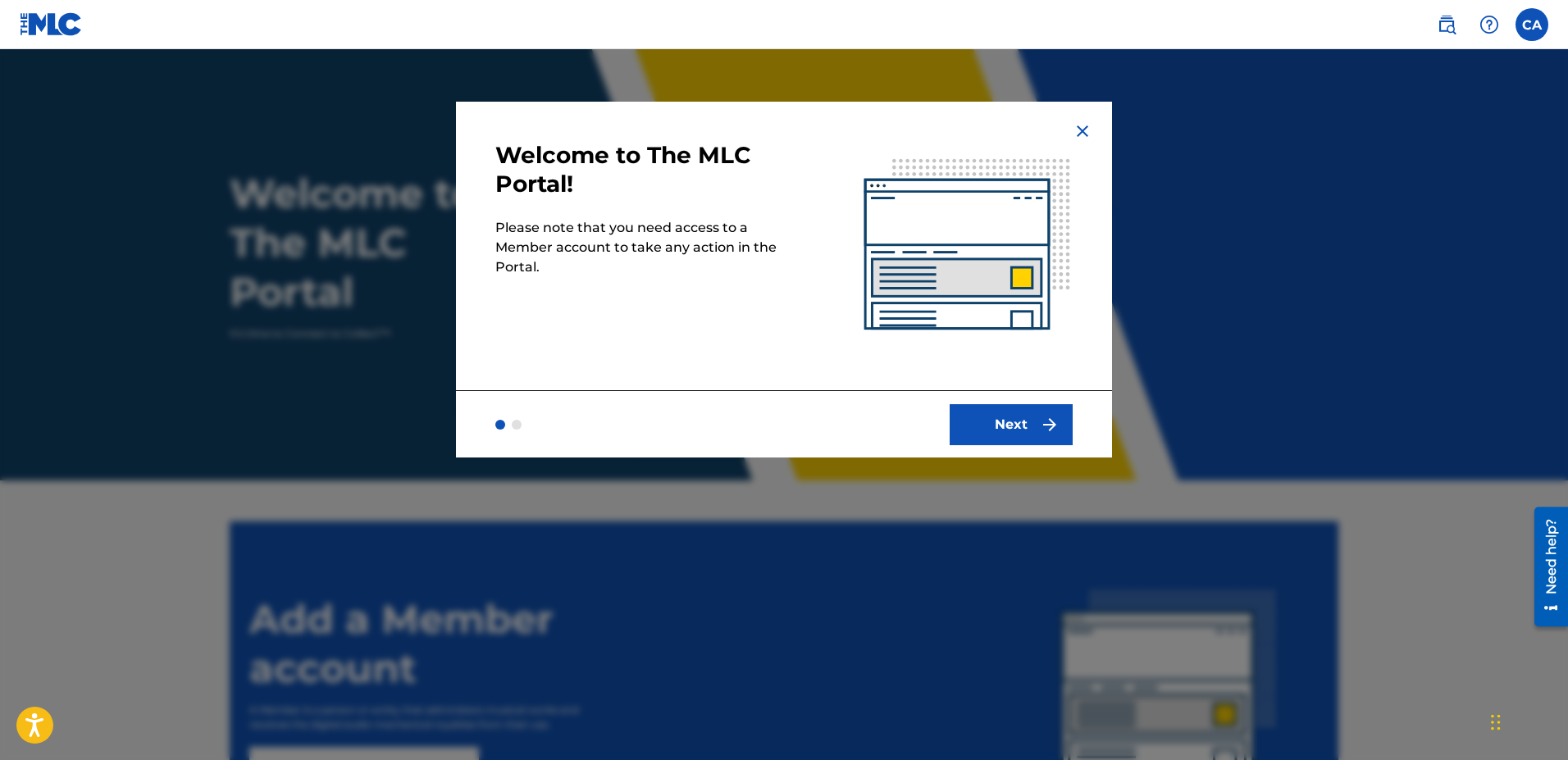
click at [994, 420] on button "Next" at bounding box center [1011, 424] width 123 height 41
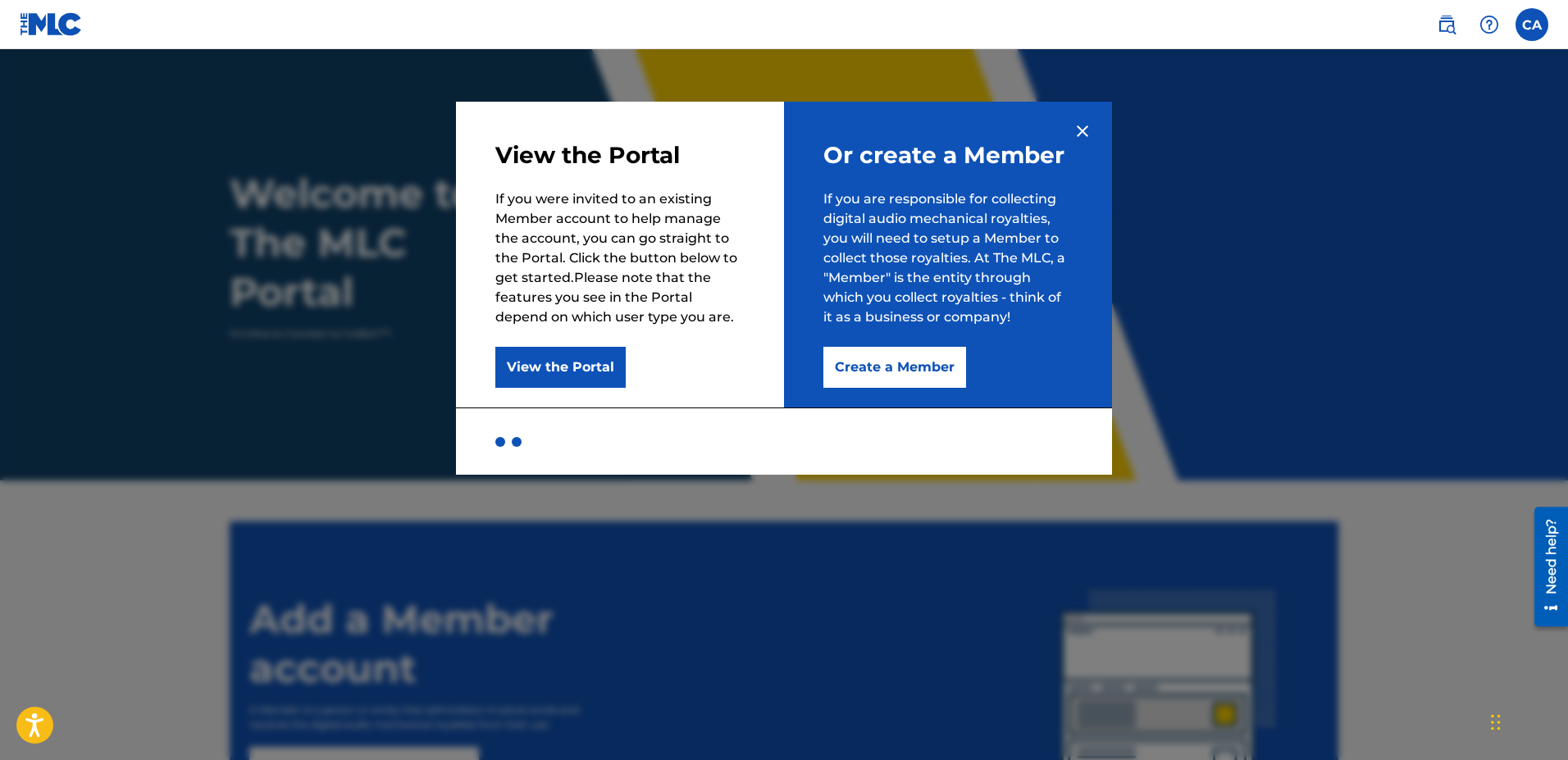
click at [912, 373] on button "Create a Member" at bounding box center [895, 367] width 142 height 41
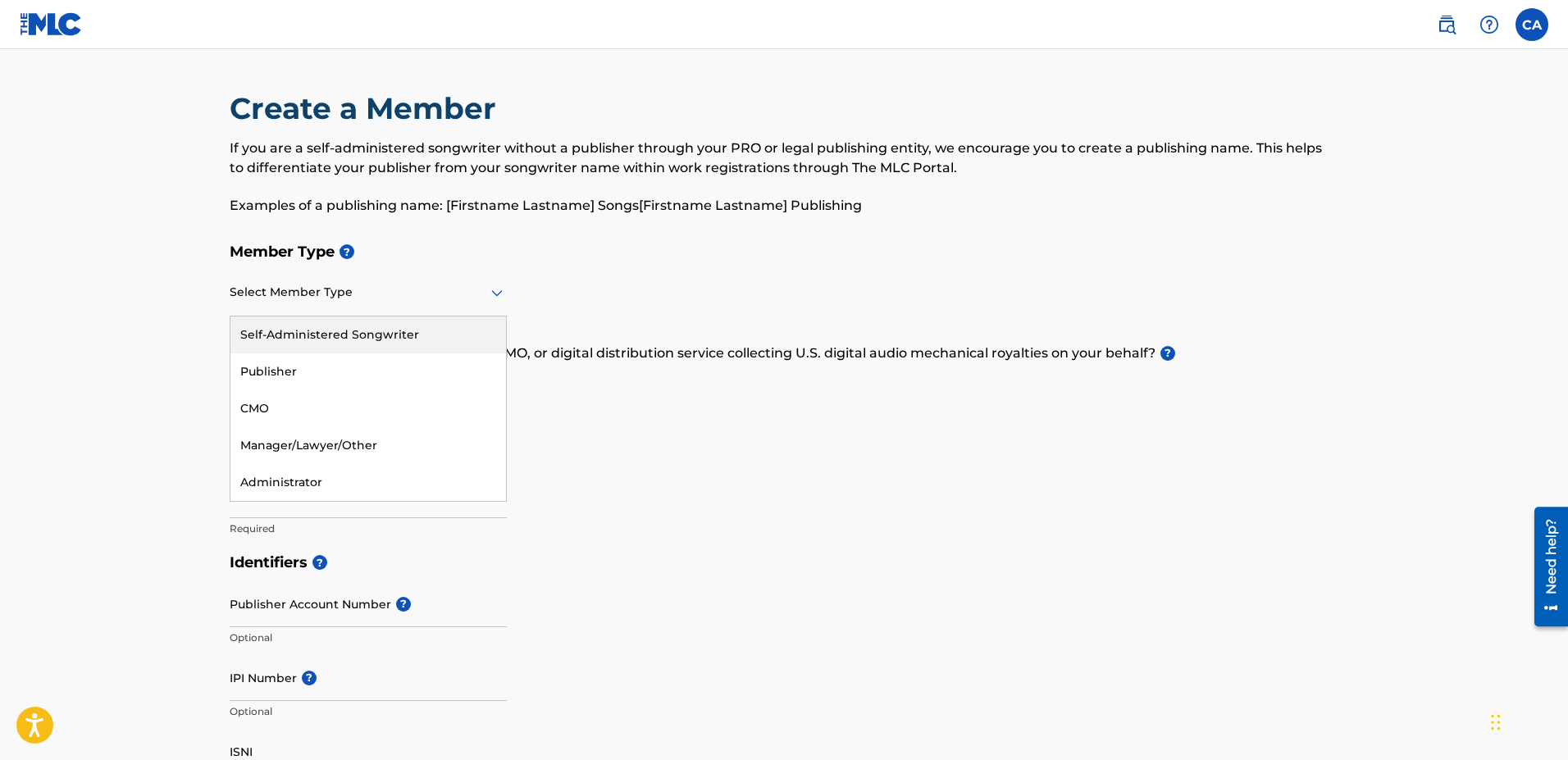
click at [496, 294] on icon at bounding box center [497, 293] width 12 height 7
click at [346, 340] on div "Self-Administered Songwriter" at bounding box center [368, 335] width 275 height 37
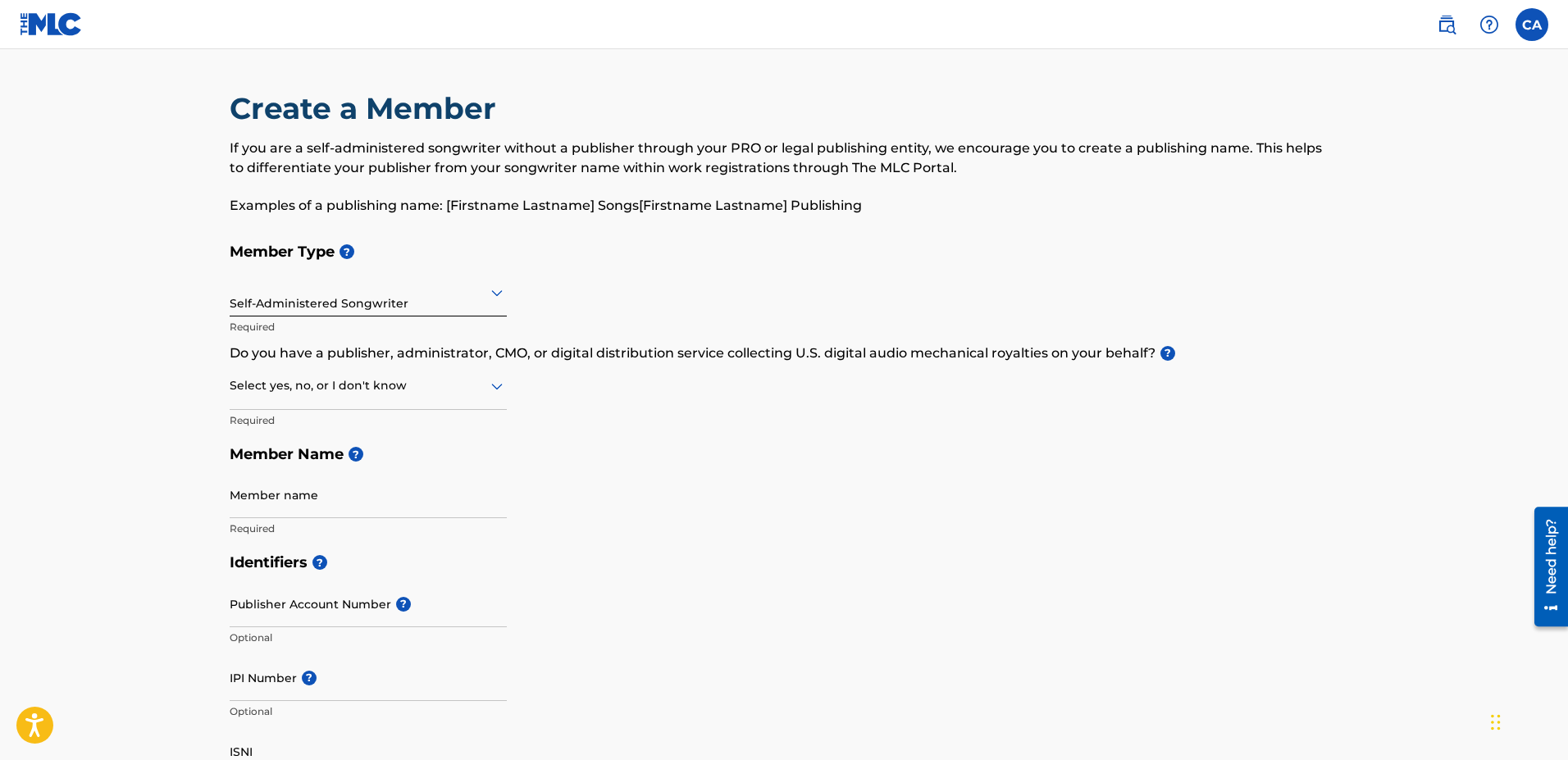
click at [498, 386] on icon at bounding box center [497, 386] width 12 height 7
click at [257, 455] on div "No" at bounding box center [368, 465] width 275 height 37
click at [249, 493] on input "Member name" at bounding box center [368, 495] width 277 height 47
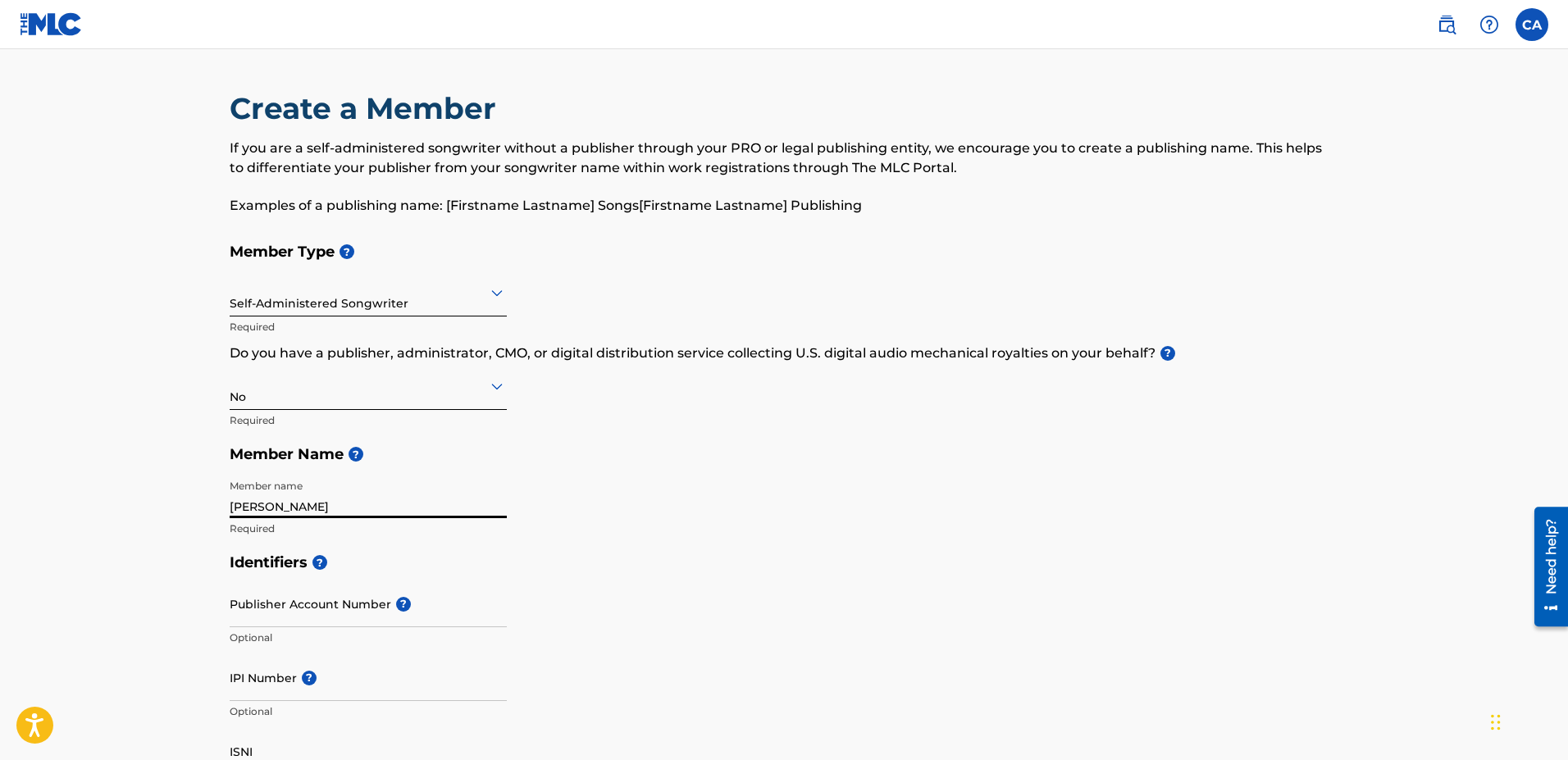
type input "[PERSON_NAME]"
click at [615, 512] on div "Member Type ? Self-Administered Songwriter Required Do you have a publisher, ad…" at bounding box center [784, 389] width 1108 height 310
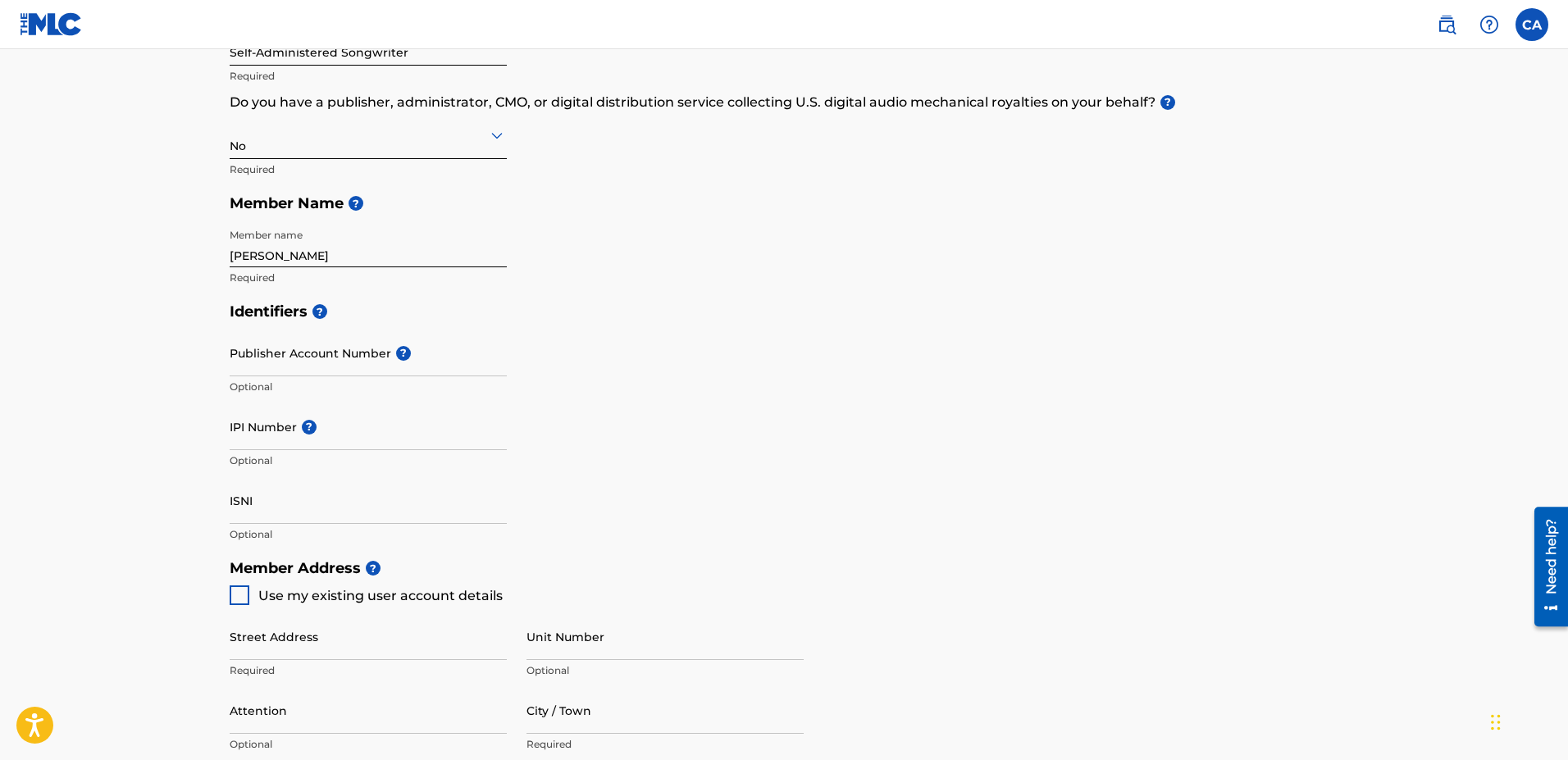
scroll to position [335, 0]
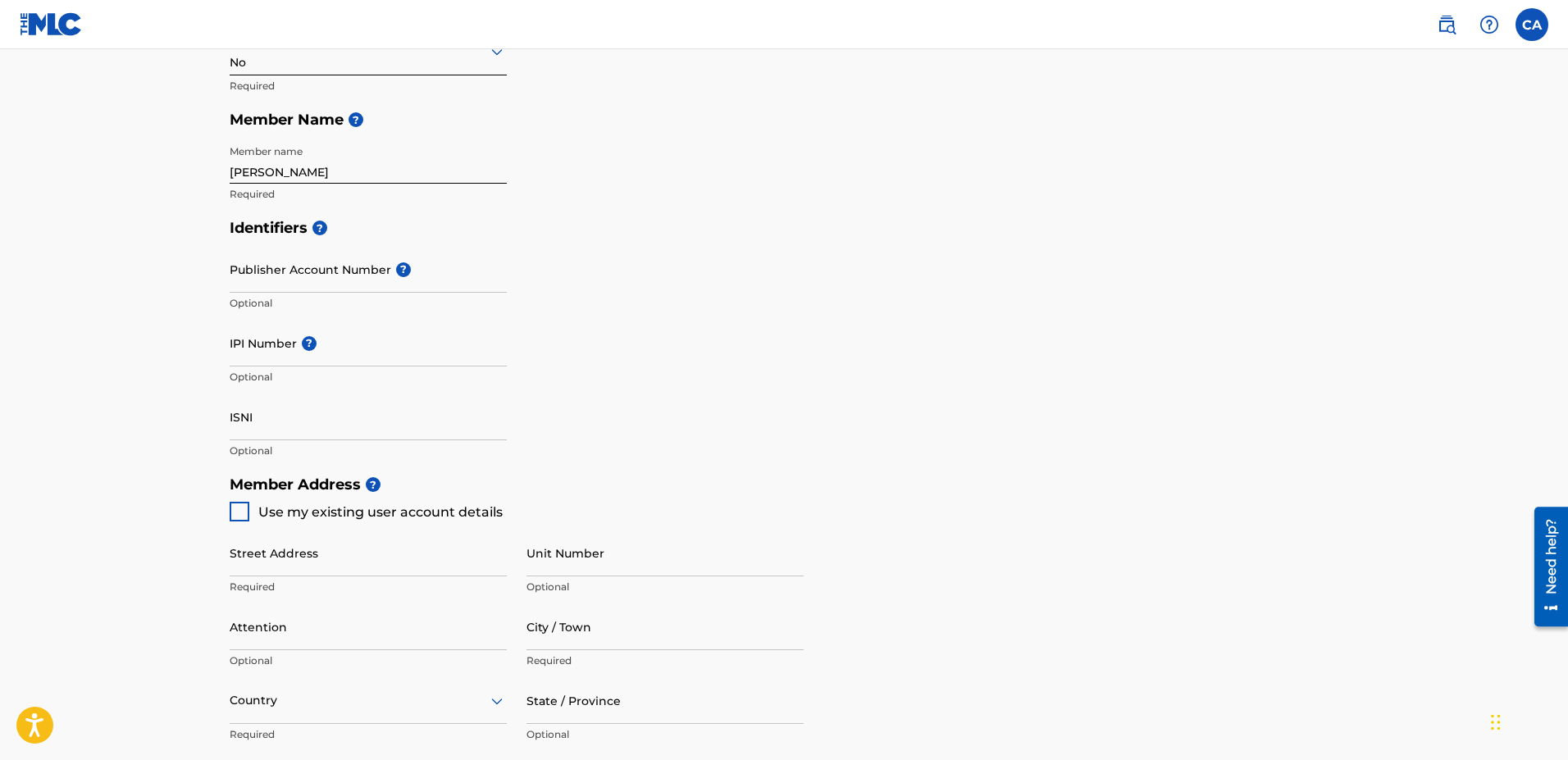
click at [235, 510] on div at bounding box center [239, 511] width 20 height 20
type input "16 Gavin Court"
type input "Summerside"
type input "C1N 6H5"
type input "902"
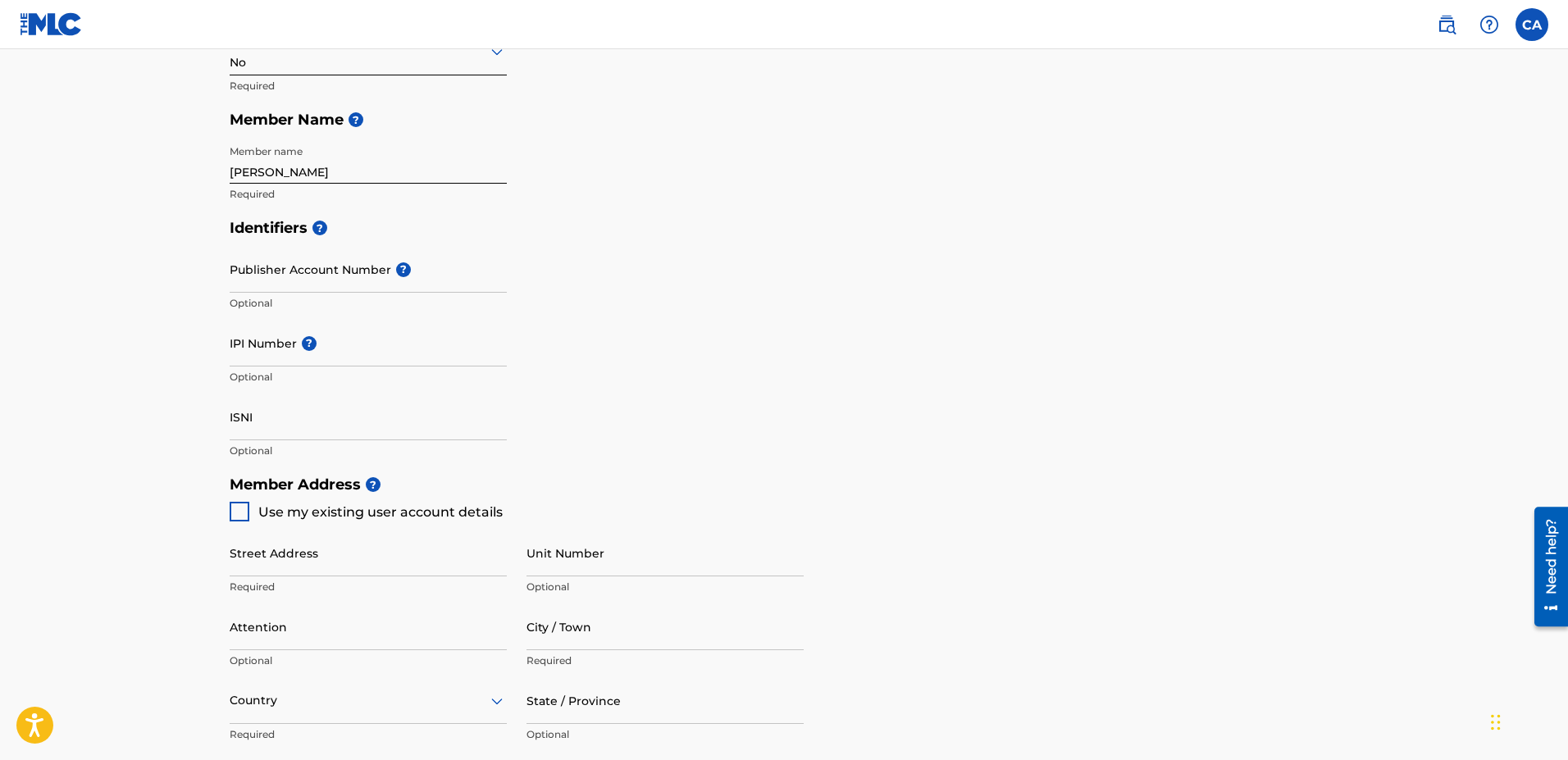
type input "9540064"
type input "[EMAIL_ADDRESS][DOMAIN_NAME]"
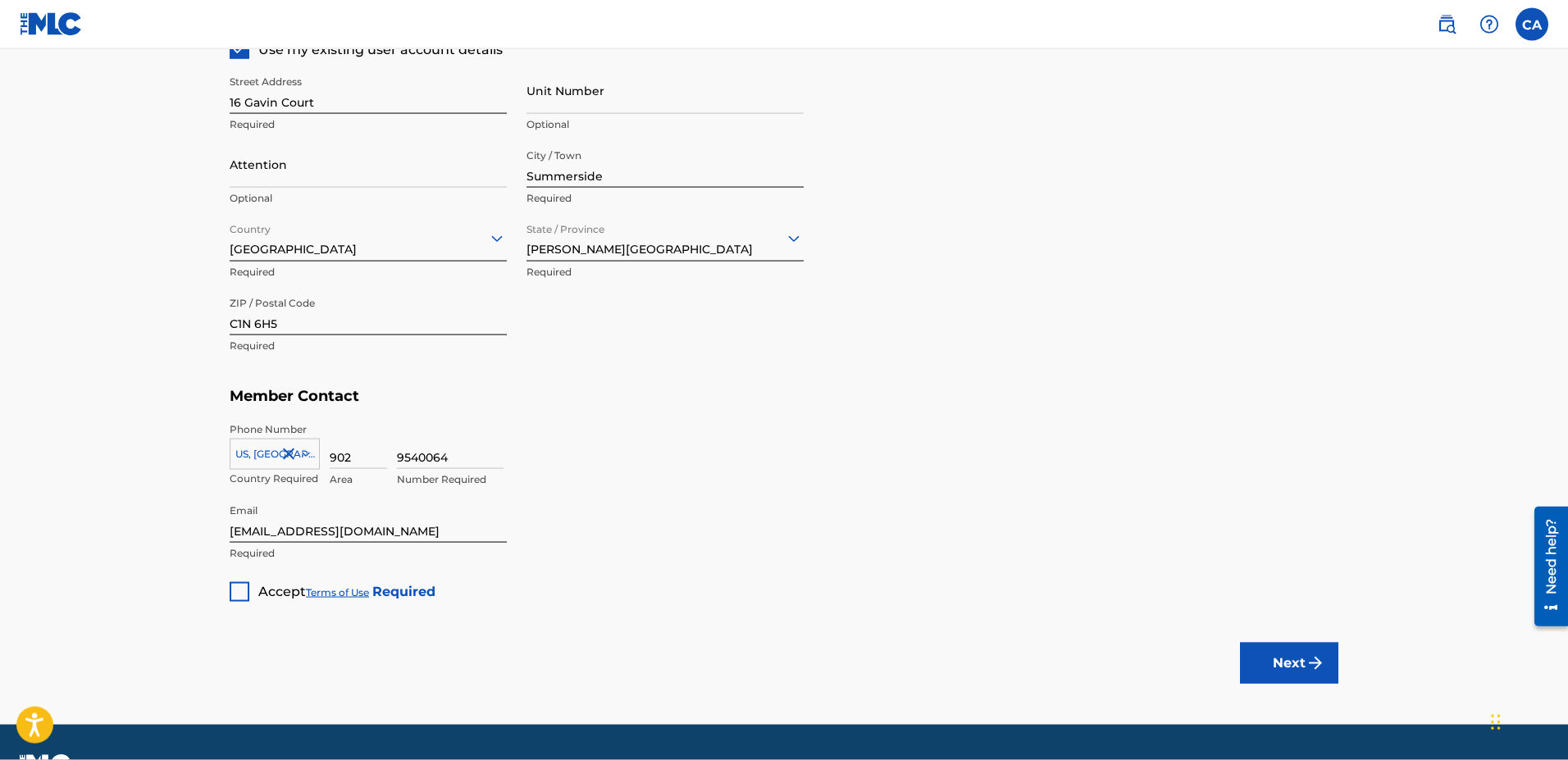
scroll to position [836, 0]
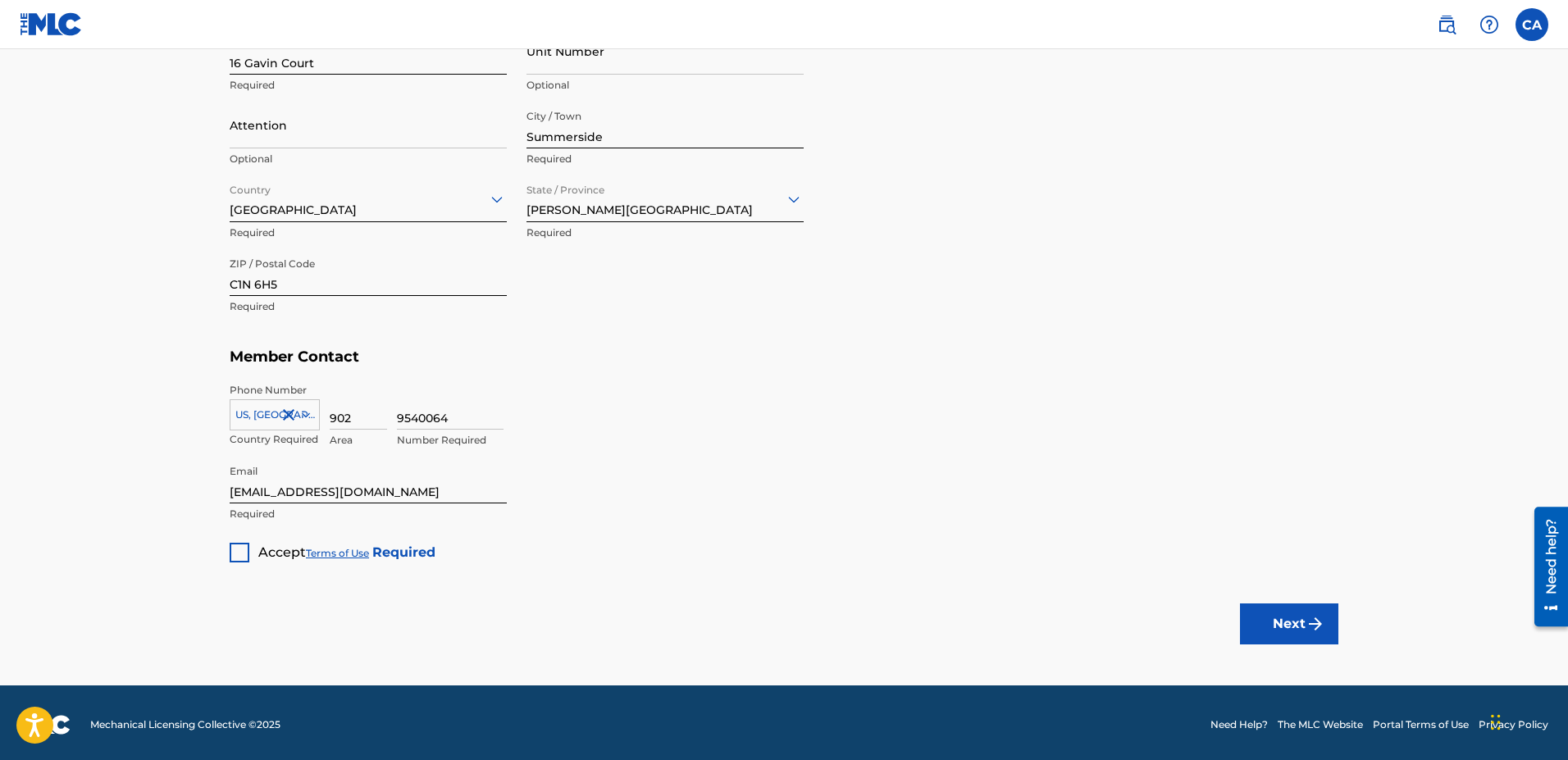
click at [233, 548] on div at bounding box center [239, 552] width 20 height 20
click at [1281, 630] on button "Next" at bounding box center [1288, 623] width 99 height 41
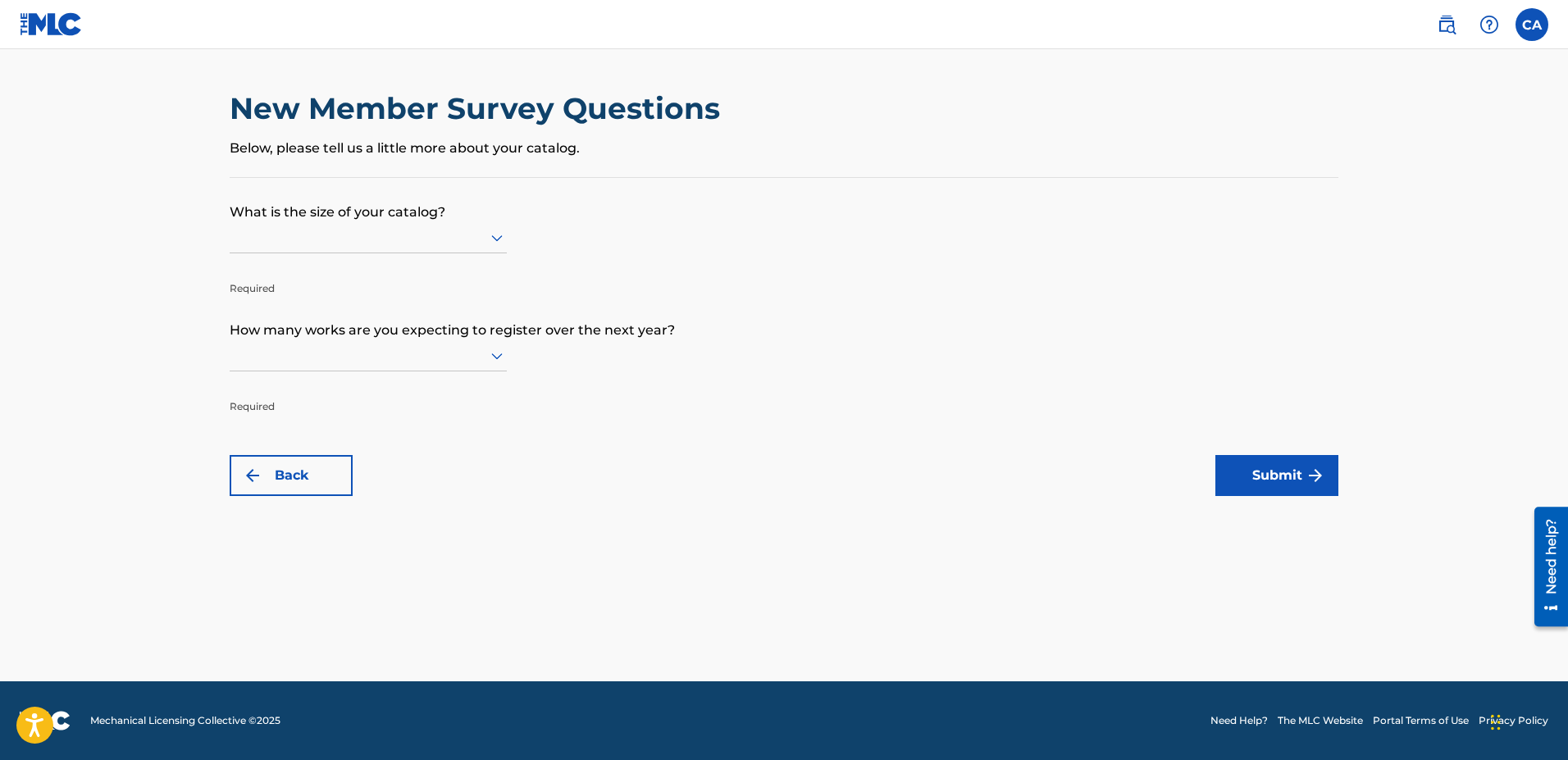
click at [310, 171] on div "New Member Survey Questions Below, please tell us a little more about your cata…" at bounding box center [784, 133] width 1108 height 87
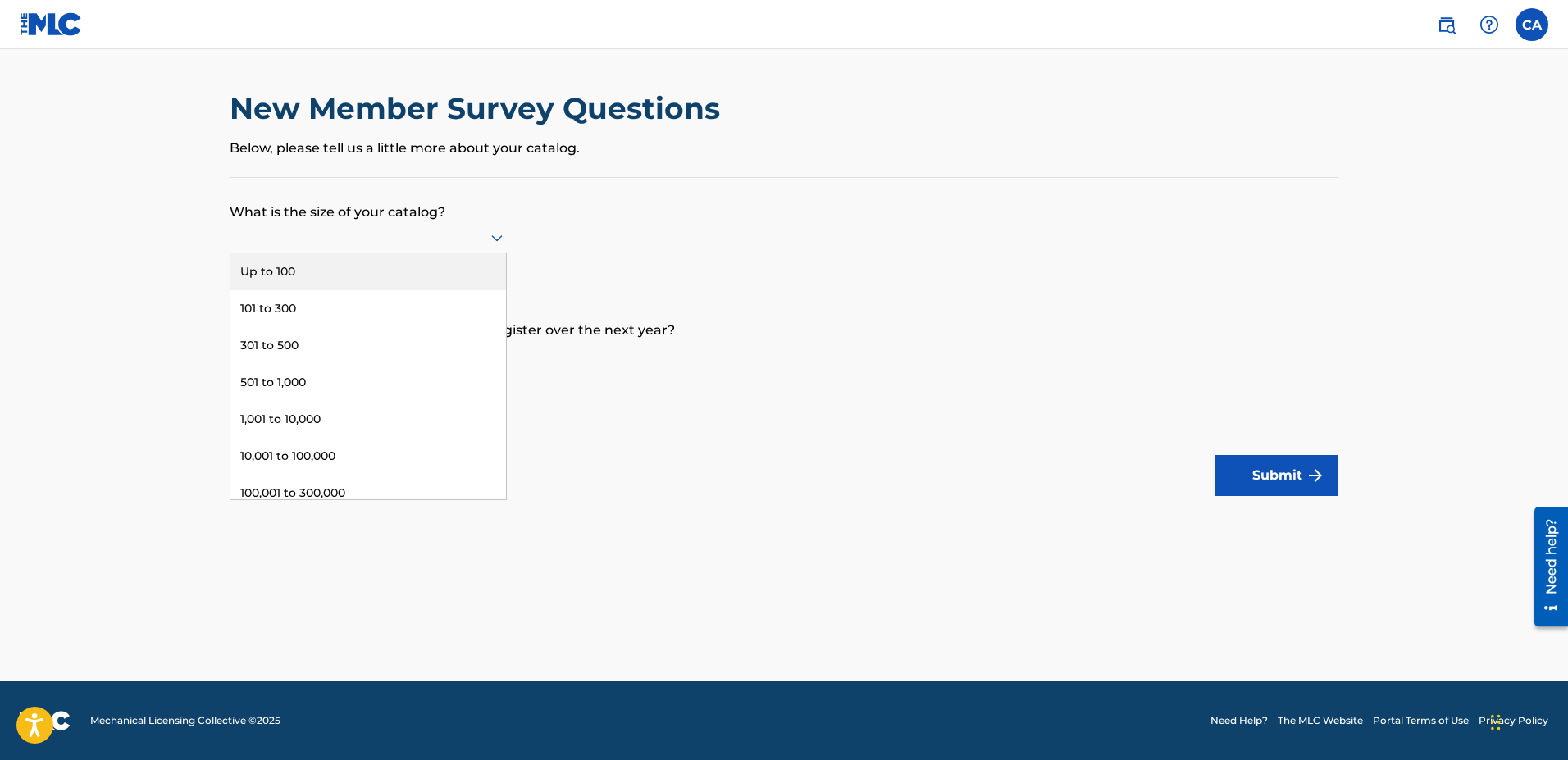
click at [492, 238] on icon at bounding box center [497, 238] width 12 height 7
click at [286, 275] on div "Up to 100" at bounding box center [368, 272] width 275 height 37
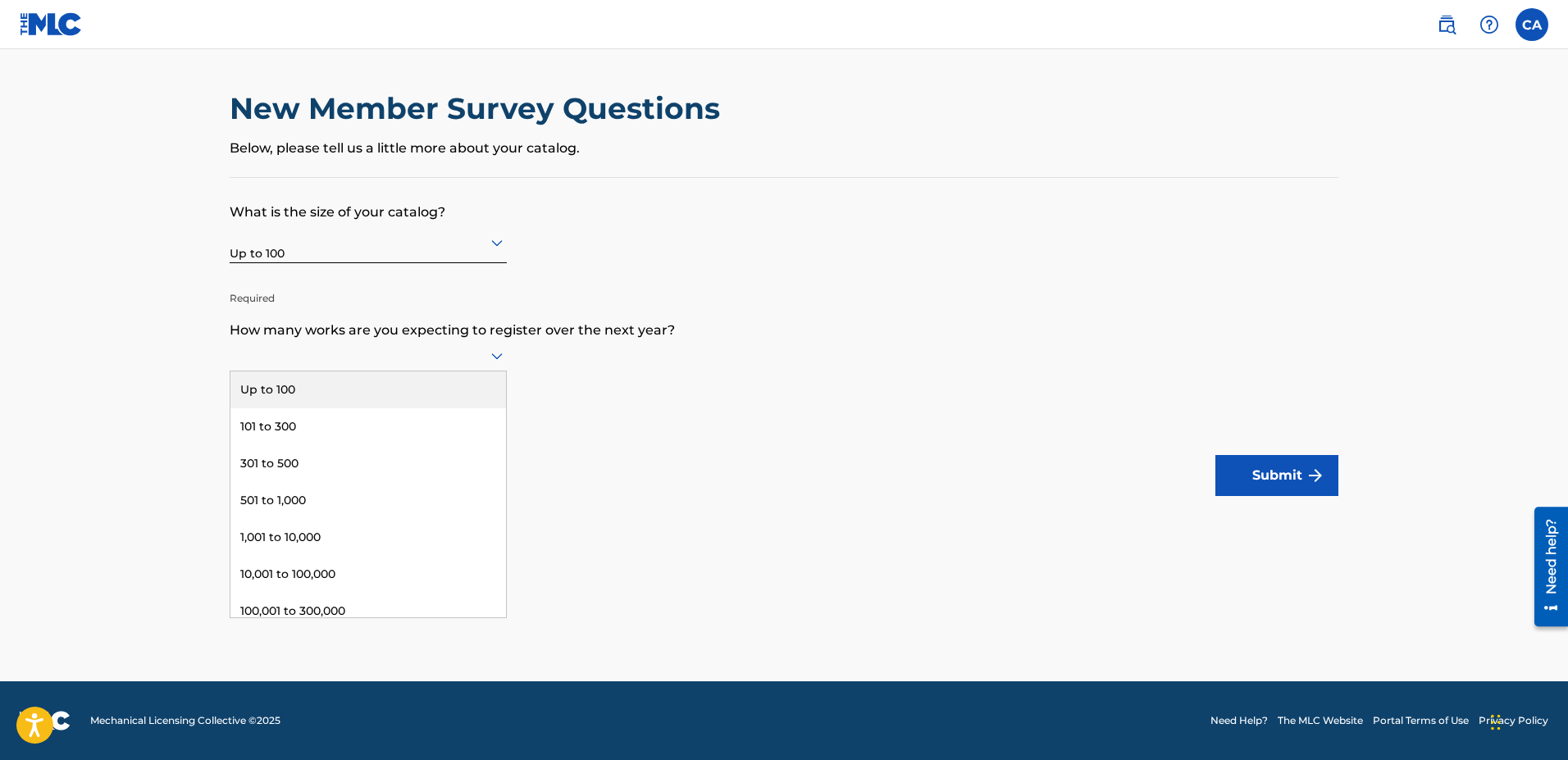
click at [494, 359] on icon at bounding box center [497, 356] width 20 height 20
click at [304, 392] on div "Up to 100" at bounding box center [368, 390] width 275 height 37
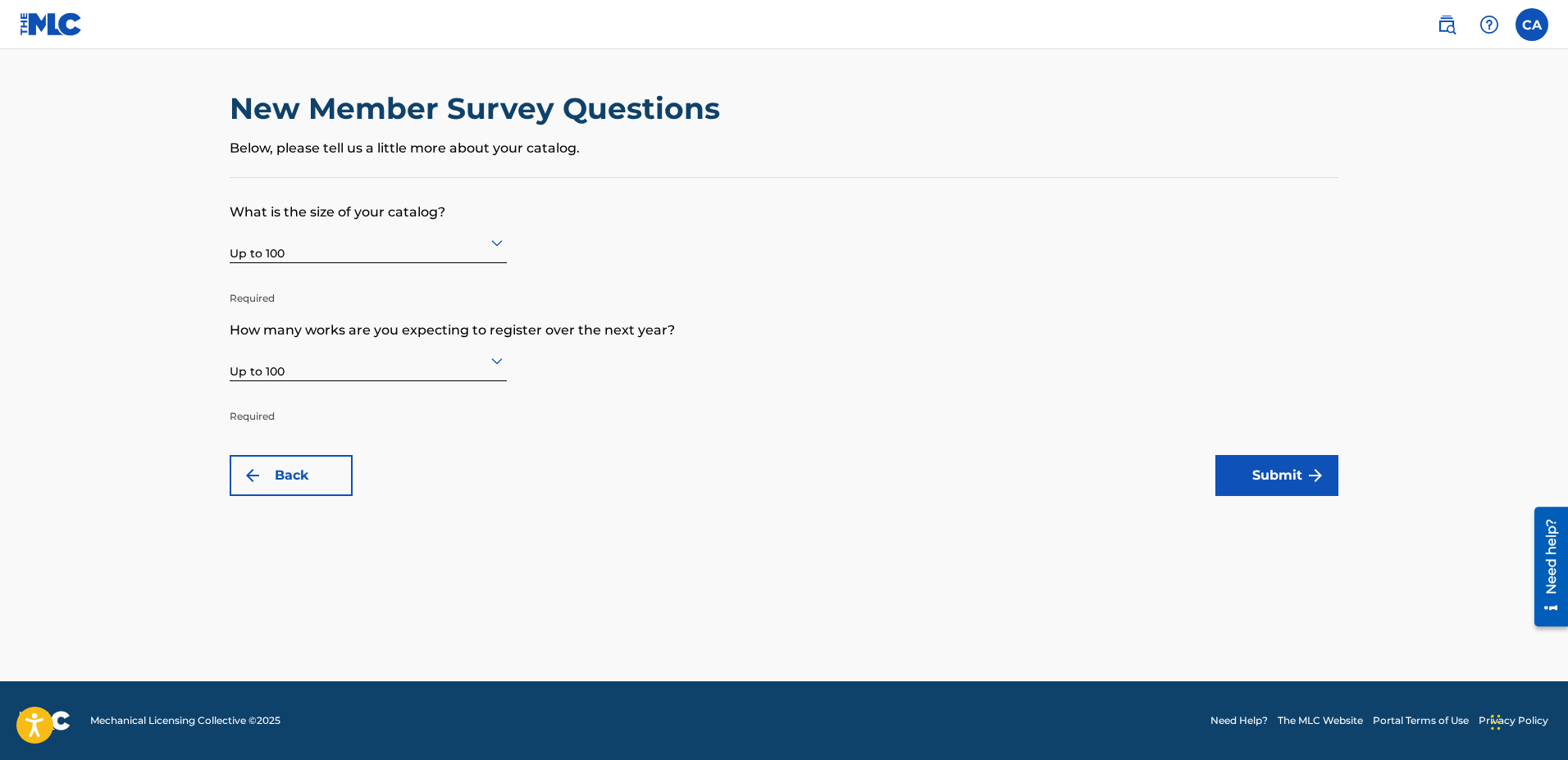
click at [1282, 478] on button "Submit" at bounding box center [1276, 475] width 123 height 41
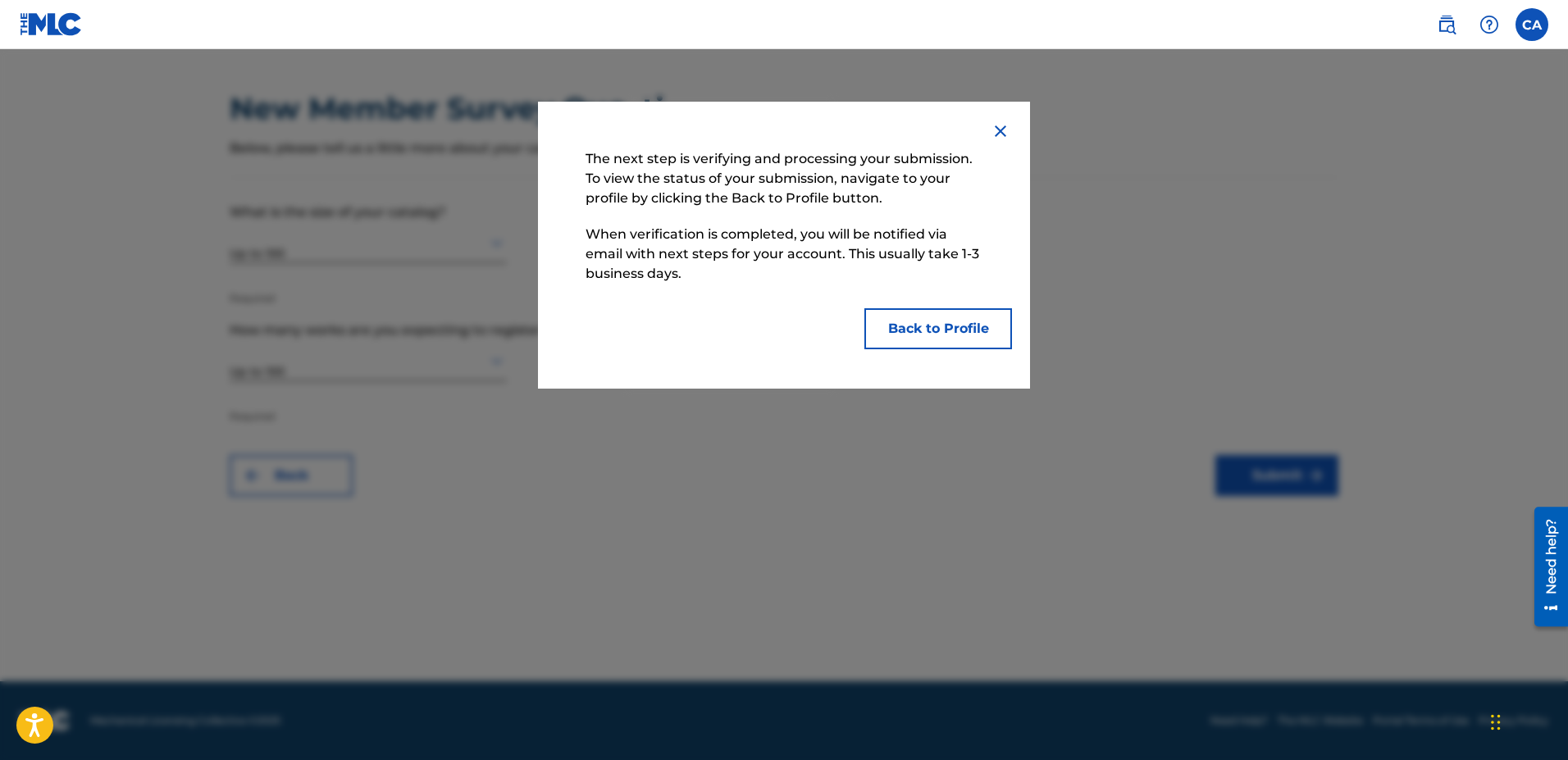
click at [950, 328] on button "Back to Profile" at bounding box center [938, 329] width 147 height 41
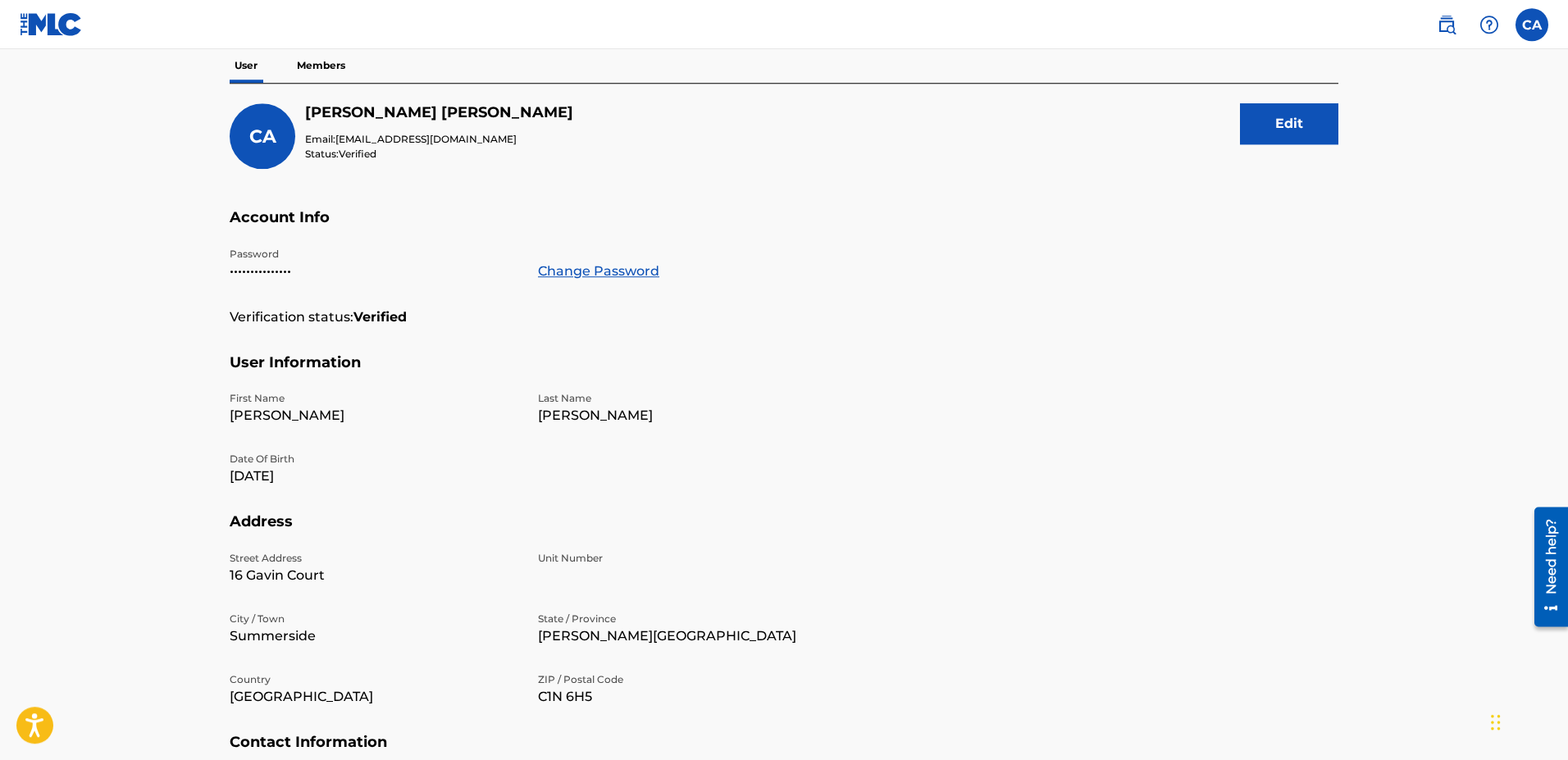
scroll to position [177, 0]
